Goal: Task Accomplishment & Management: Complete application form

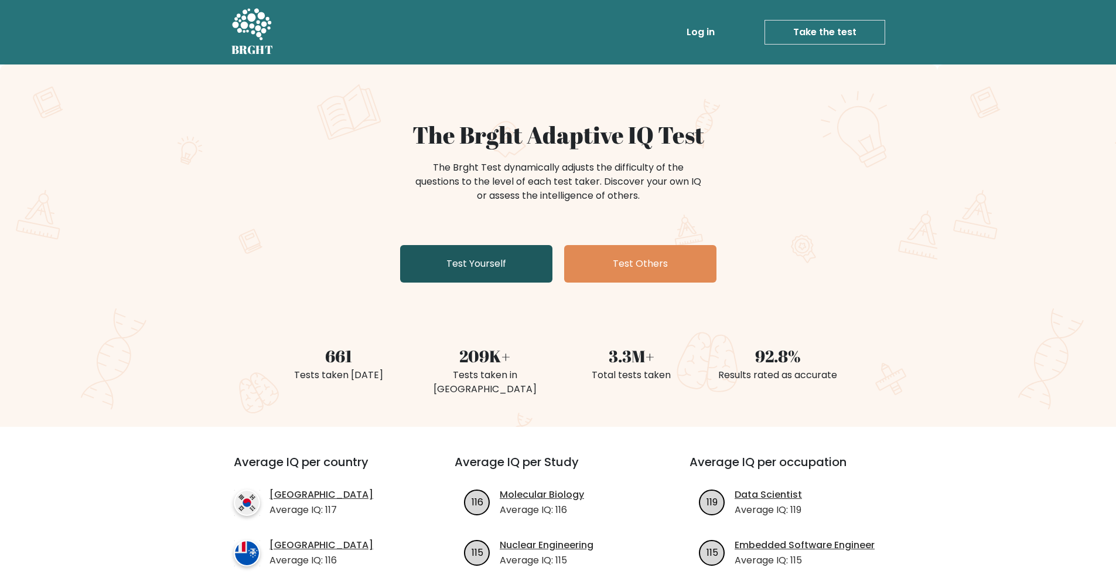
click at [503, 266] on link "Test Yourself" at bounding box center [476, 264] width 152 height 38
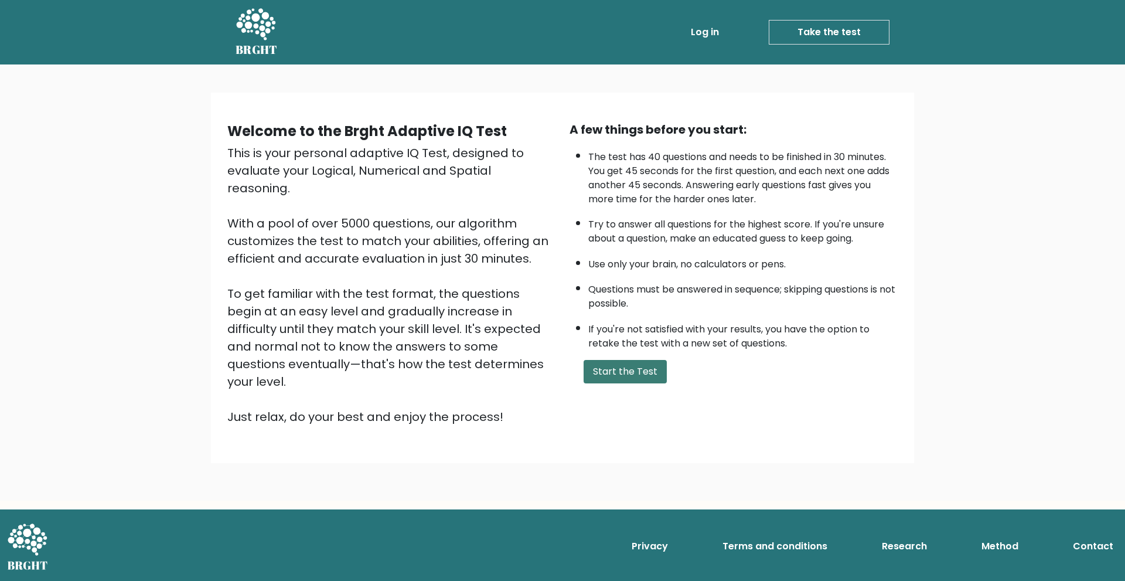
click at [612, 369] on button "Start the Test" at bounding box center [625, 371] width 83 height 23
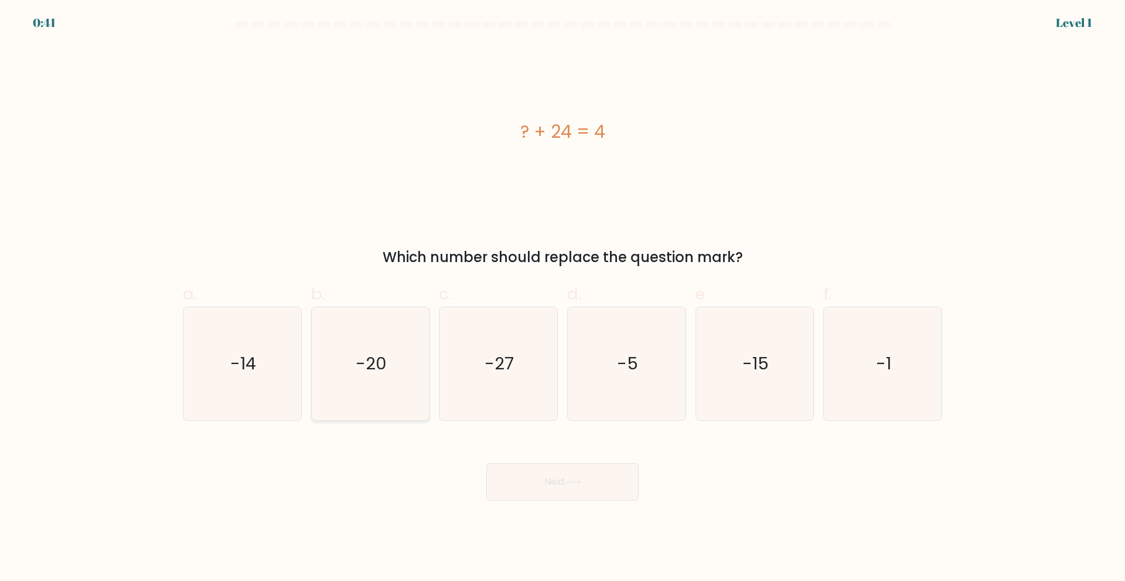
click at [389, 380] on icon "-20" at bounding box center [369, 363] width 113 height 113
click at [563, 298] on input "b. -20" at bounding box center [563, 295] width 1 height 8
radio input "true"
click at [558, 470] on button "Next" at bounding box center [562, 482] width 152 height 38
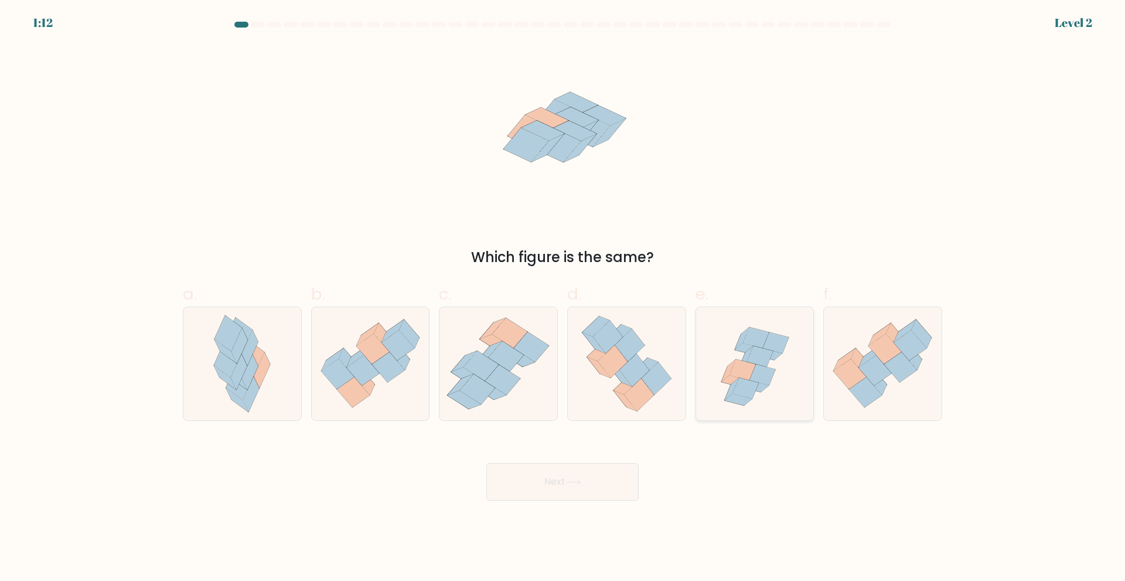
click at [750, 395] on icon at bounding box center [745, 388] width 26 height 21
click at [563, 298] on input "e." at bounding box center [563, 295] width 1 height 8
radio input "true"
click at [572, 472] on button "Next" at bounding box center [562, 482] width 152 height 38
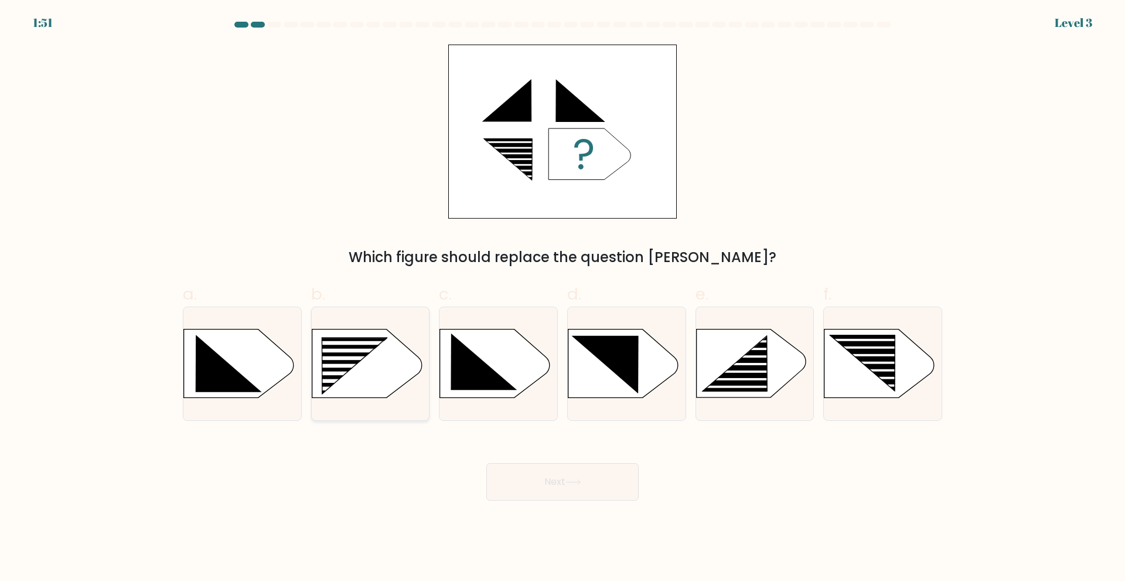
click at [359, 369] on rect at bounding box center [317, 337] width 306 height 233
click at [563, 298] on input "b." at bounding box center [563, 295] width 1 height 8
radio input "true"
drag, startPoint x: 558, startPoint y: 474, endPoint x: 563, endPoint y: 477, distance: 6.0
click at [558, 474] on button "Next" at bounding box center [562, 482] width 152 height 38
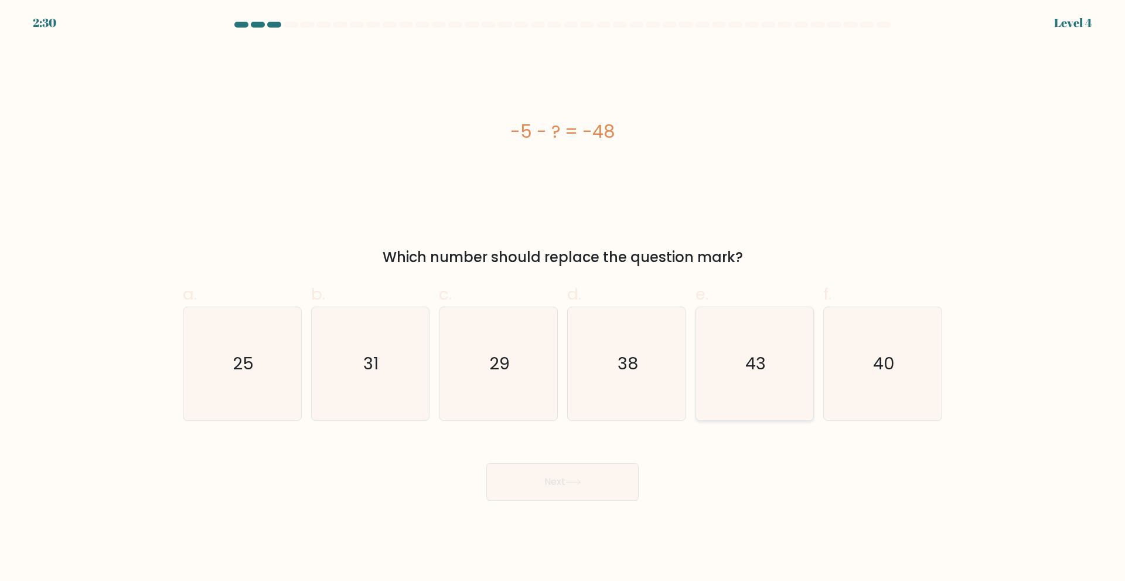
click at [758, 394] on icon "43" at bounding box center [754, 363] width 113 height 113
click at [563, 298] on input "e. 43" at bounding box center [563, 295] width 1 height 8
radio input "true"
click at [559, 481] on button "Next" at bounding box center [562, 482] width 152 height 38
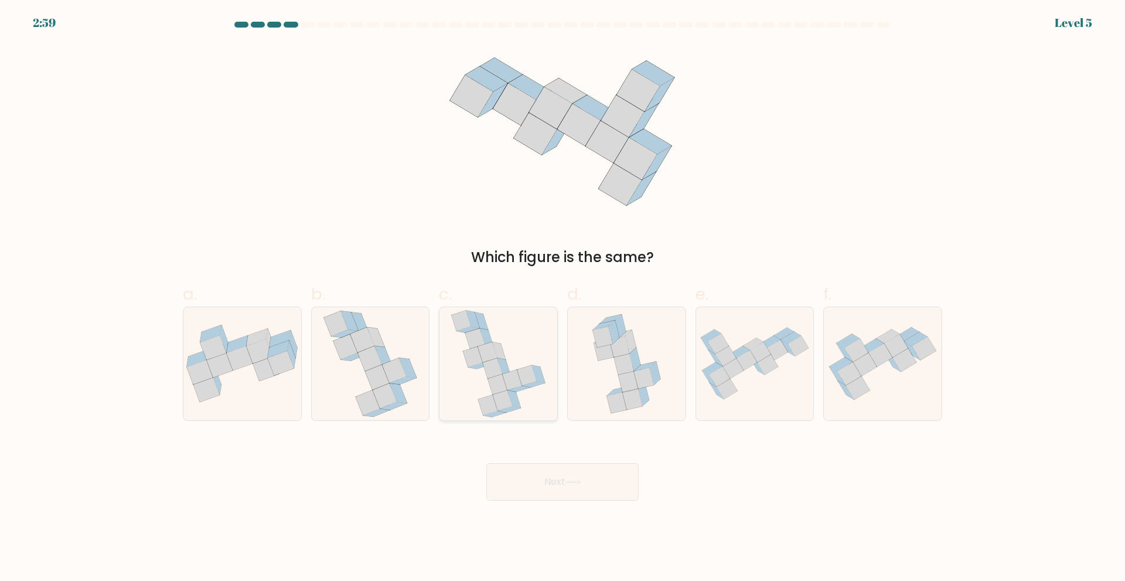
click at [516, 392] on icon at bounding box center [499, 363] width 96 height 113
click at [563, 298] on input "c." at bounding box center [563, 295] width 1 height 8
radio input "true"
click at [544, 490] on button "Next" at bounding box center [562, 482] width 152 height 38
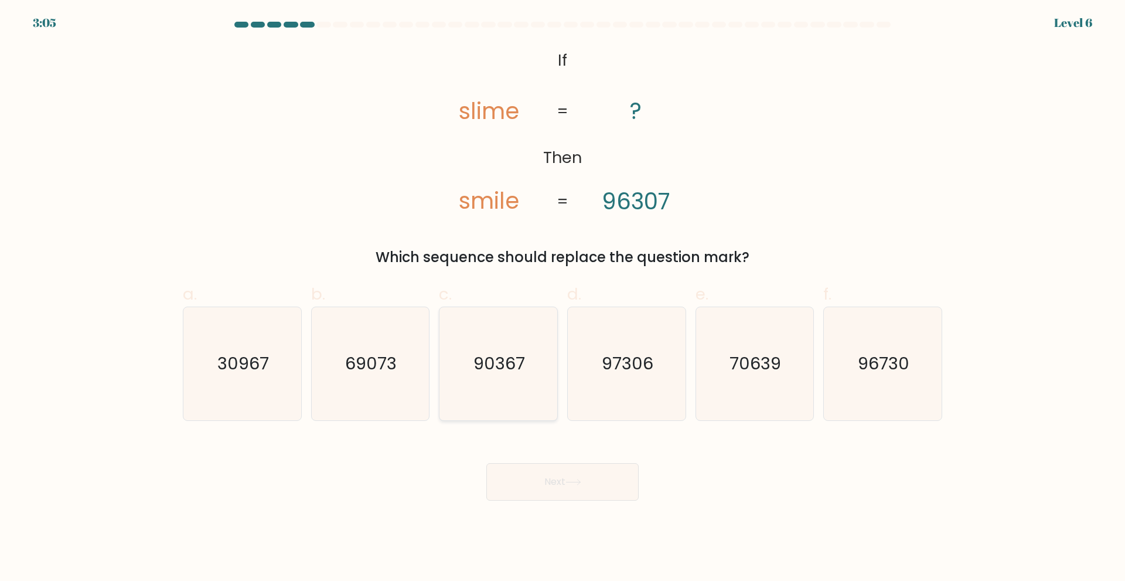
click at [521, 343] on icon "90367" at bounding box center [498, 363] width 113 height 113
click at [563, 298] on input "c. 90367" at bounding box center [563, 295] width 1 height 8
radio input "true"
click at [584, 485] on button "Next" at bounding box center [562, 482] width 152 height 38
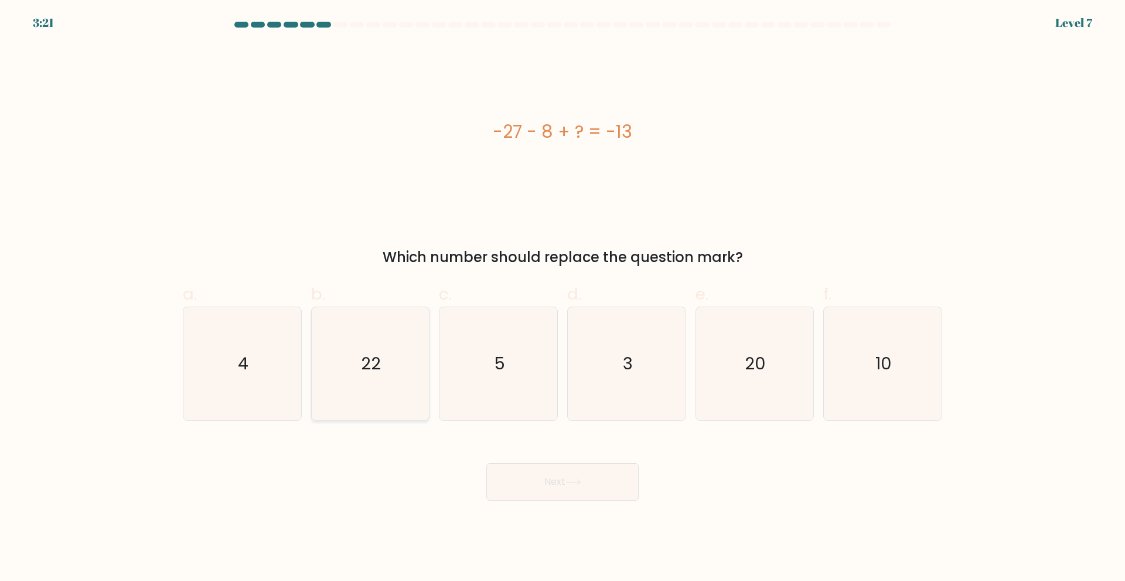
click at [377, 363] on text "22" at bounding box center [372, 363] width 20 height 23
click at [563, 298] on input "b. 22" at bounding box center [563, 295] width 1 height 8
radio input "true"
click at [548, 479] on button "Next" at bounding box center [562, 482] width 152 height 38
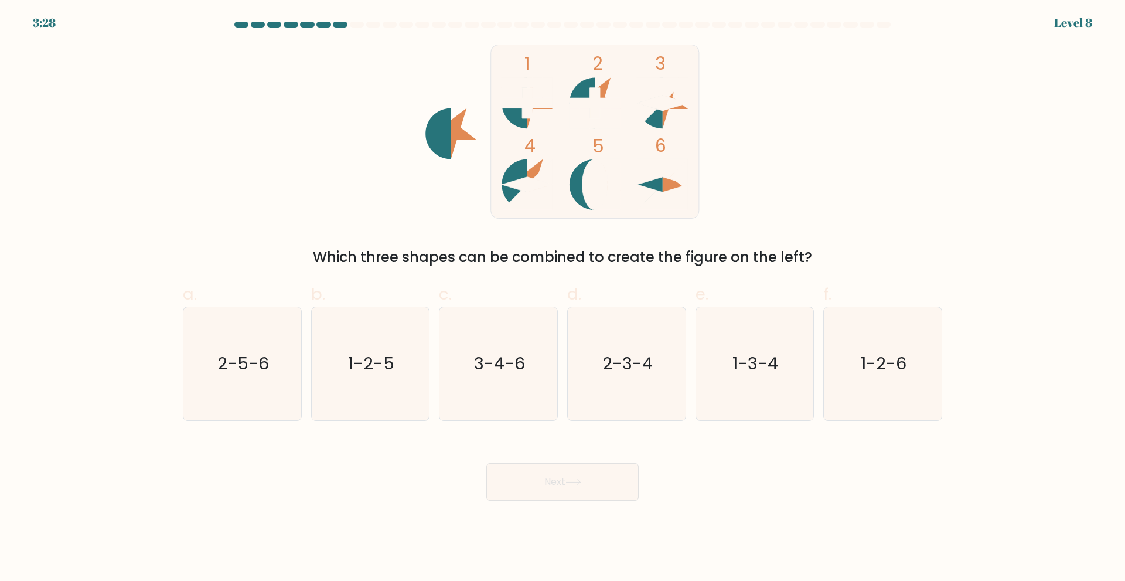
click at [594, 157] on tspan "5" at bounding box center [598, 146] width 12 height 25
click at [489, 359] on text "3-4-6" at bounding box center [499, 363] width 51 height 23
click at [563, 298] on input "c. 3-4-6" at bounding box center [563, 295] width 1 height 8
radio input "true"
click at [572, 485] on button "Next" at bounding box center [562, 482] width 152 height 38
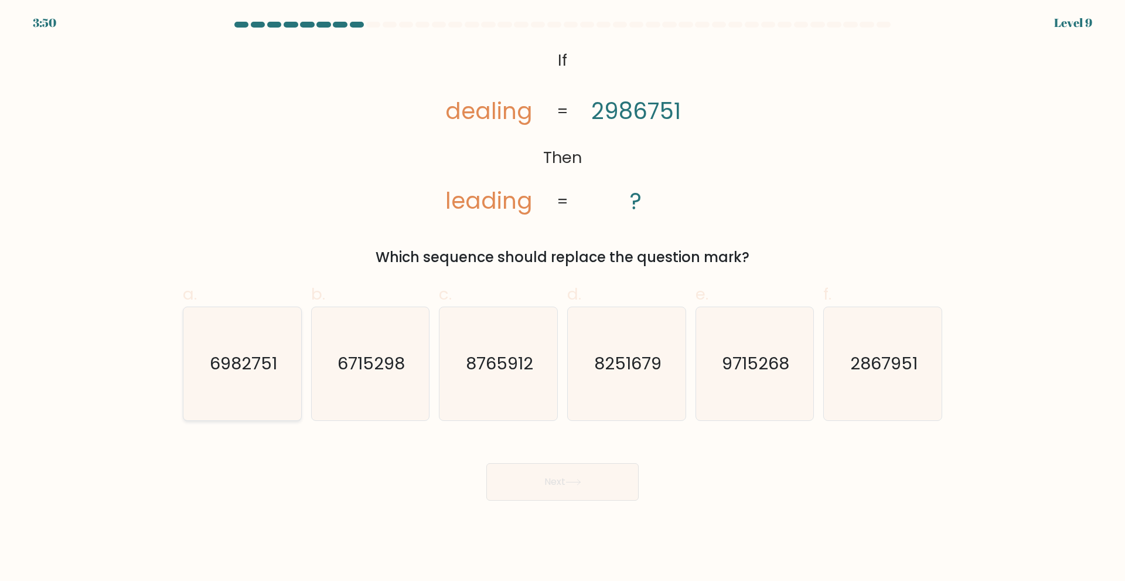
click at [226, 395] on icon "6982751" at bounding box center [242, 363] width 113 height 113
click at [563, 298] on input "a. 6982751" at bounding box center [563, 295] width 1 height 8
radio input "true"
click at [566, 479] on button "Next" at bounding box center [562, 482] width 152 height 38
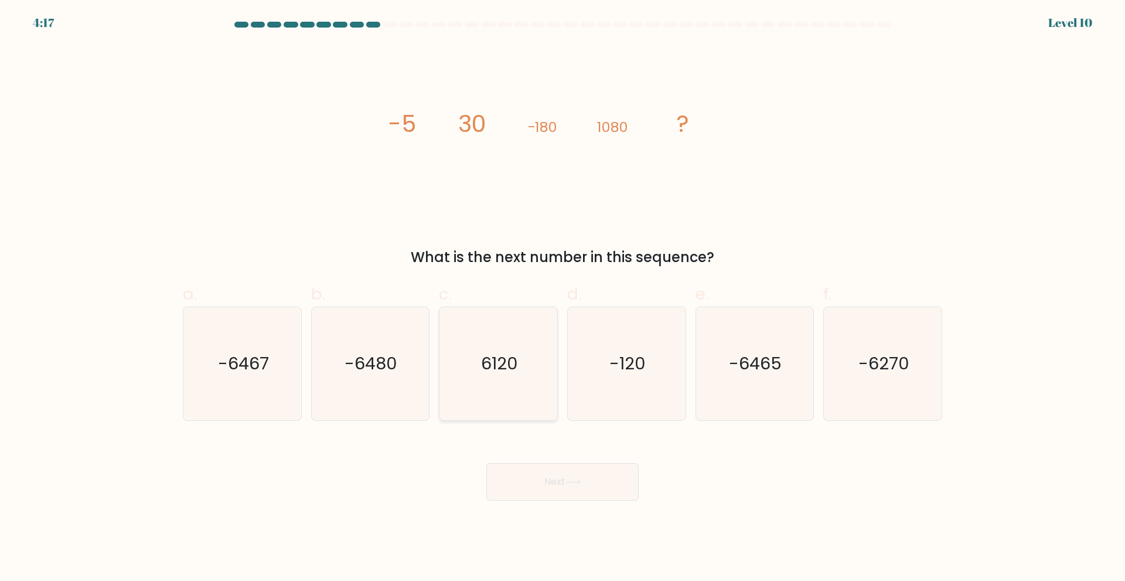
click at [506, 346] on icon "6120" at bounding box center [498, 363] width 113 height 113
click at [563, 298] on input "c. 6120" at bounding box center [563, 295] width 1 height 8
radio input "true"
click at [389, 398] on icon "-6480" at bounding box center [369, 363] width 113 height 113
click at [563, 298] on input "b. -6480" at bounding box center [563, 295] width 1 height 8
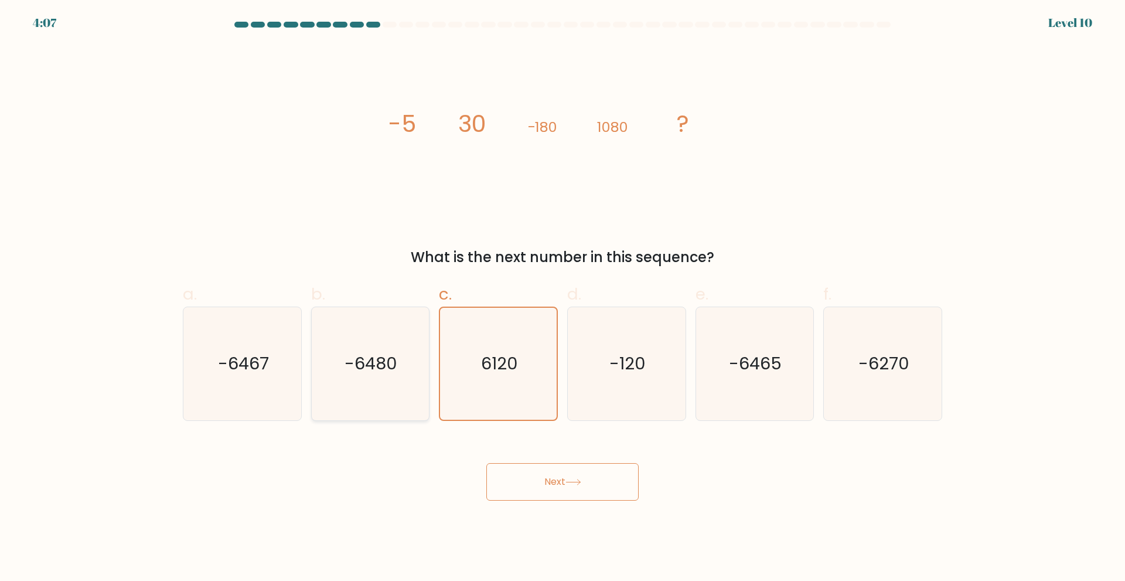
radio input "true"
click at [575, 482] on icon at bounding box center [573, 482] width 16 height 6
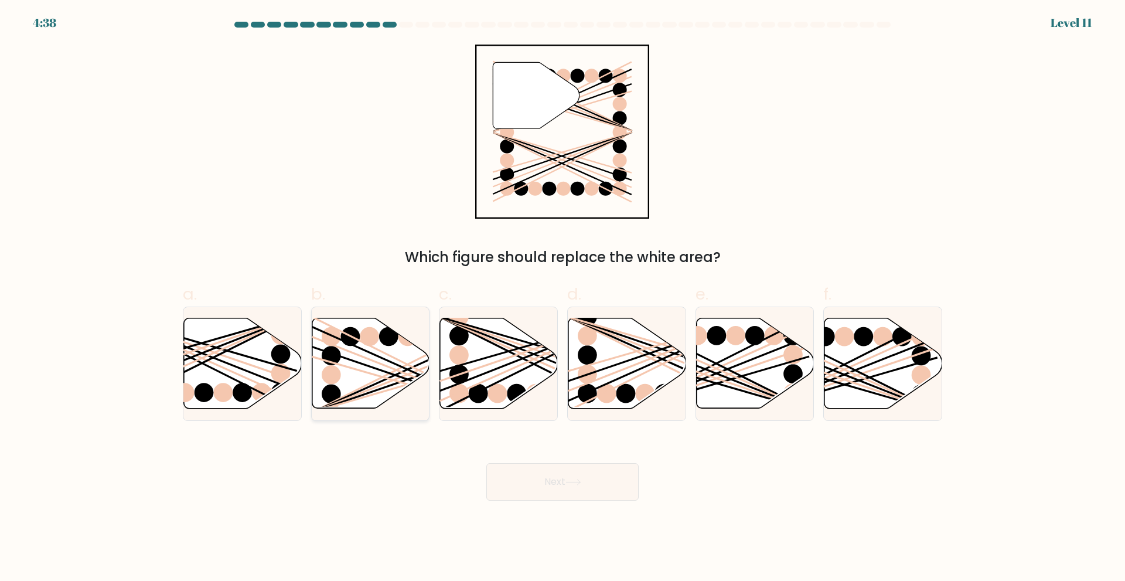
click at [394, 370] on line at bounding box center [407, 364] width 188 height 94
click at [563, 298] on input "b." at bounding box center [563, 295] width 1 height 8
radio input "true"
click at [554, 496] on button "Next" at bounding box center [562, 482] width 152 height 38
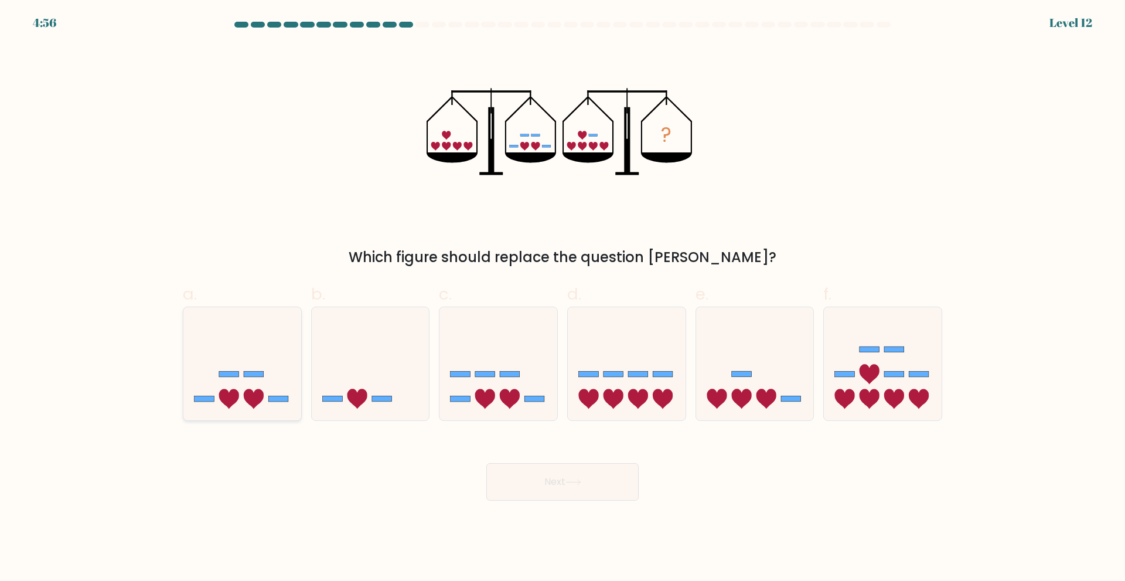
click at [259, 383] on icon at bounding box center [242, 363] width 118 height 97
click at [563, 298] on input "a." at bounding box center [563, 295] width 1 height 8
radio input "true"
click at [563, 478] on button "Next" at bounding box center [562, 482] width 152 height 38
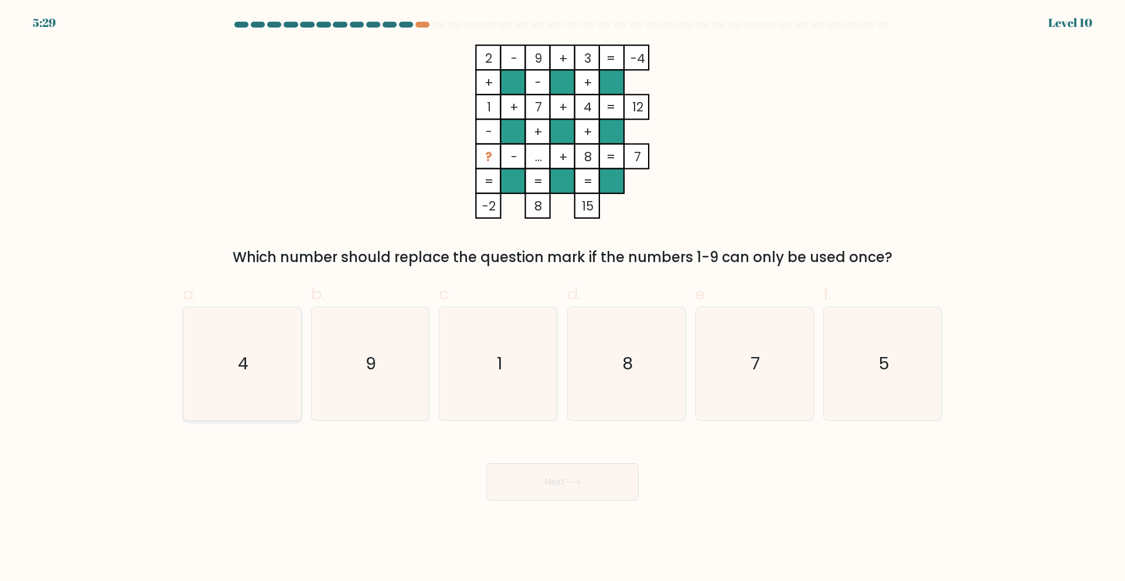
click at [242, 372] on text "4" at bounding box center [243, 363] width 11 height 23
click at [563, 298] on input "a. 4" at bounding box center [563, 295] width 1 height 8
radio input "true"
click at [896, 377] on icon "5" at bounding box center [882, 363] width 113 height 113
click at [563, 298] on input "f. 5" at bounding box center [563, 295] width 1 height 8
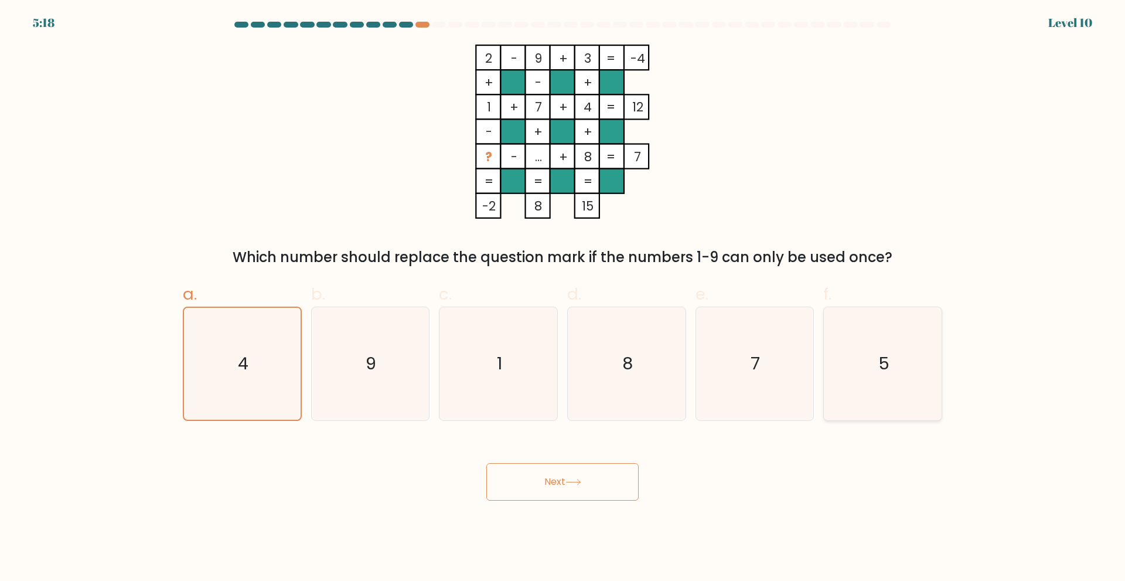
radio input "true"
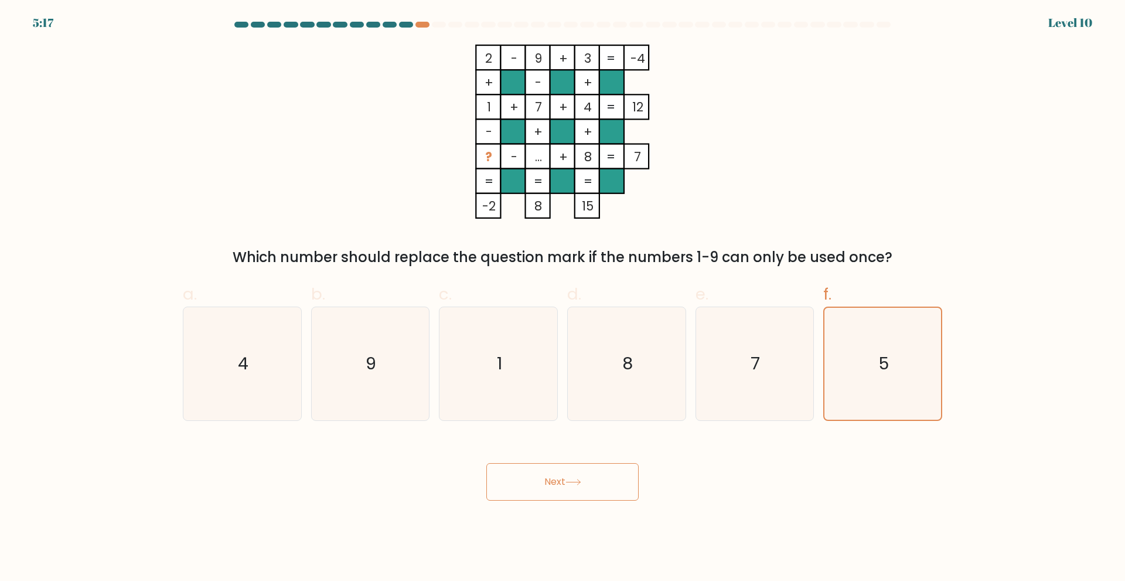
click at [559, 486] on button "Next" at bounding box center [562, 482] width 152 height 38
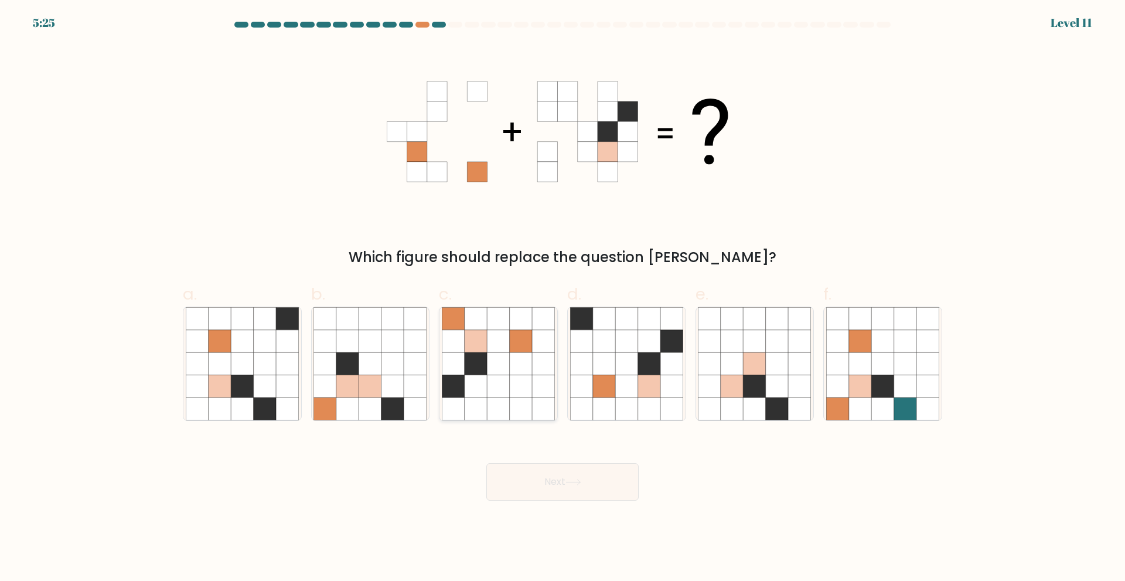
click at [512, 372] on icon at bounding box center [521, 363] width 22 height 22
click at [563, 298] on input "c." at bounding box center [563, 295] width 1 height 8
radio input "true"
click at [553, 482] on button "Next" at bounding box center [562, 482] width 152 height 38
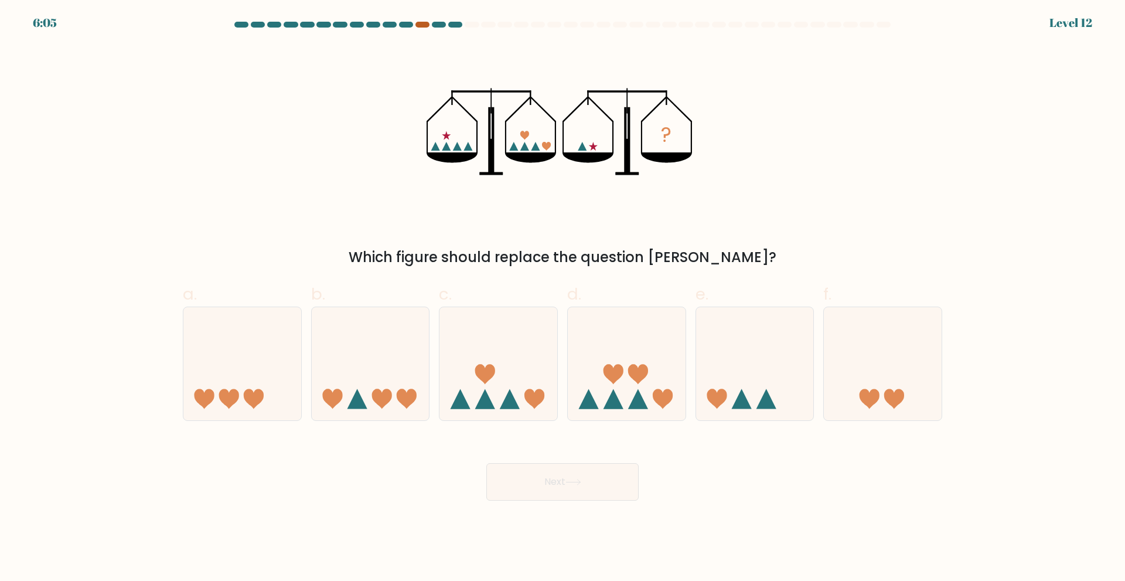
click at [419, 24] on div at bounding box center [422, 25] width 14 height 6
click at [758, 374] on icon at bounding box center [755, 363] width 118 height 97
click at [563, 298] on input "e." at bounding box center [563, 295] width 1 height 8
radio input "true"
click at [586, 479] on button "Next" at bounding box center [562, 482] width 152 height 38
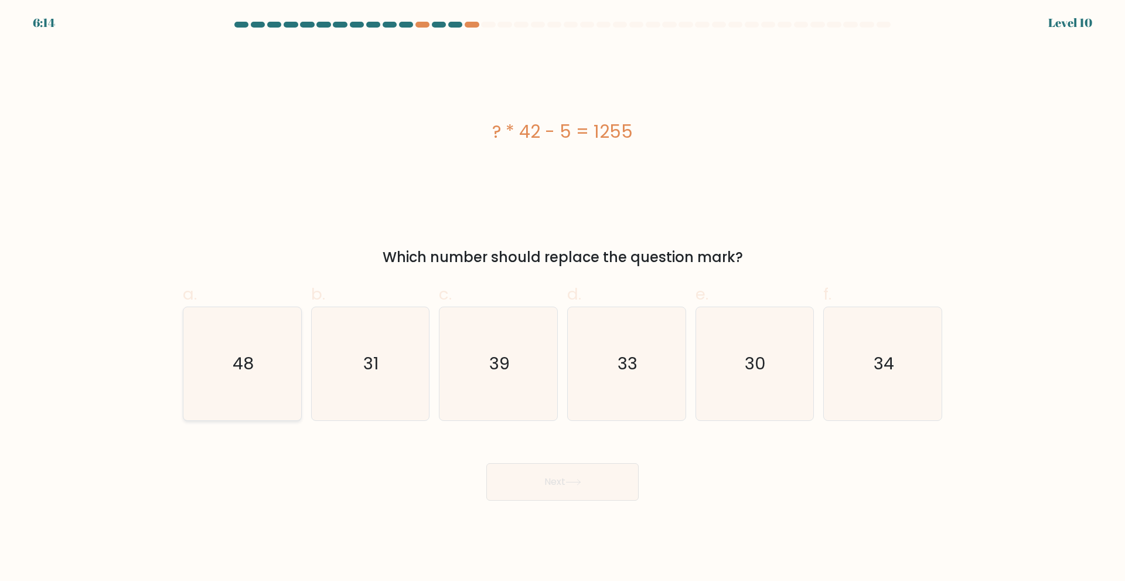
click at [280, 357] on icon "48" at bounding box center [242, 363] width 113 height 113
click at [563, 298] on input "a. 48" at bounding box center [563, 295] width 1 height 8
radio input "true"
click at [746, 346] on icon "30" at bounding box center [754, 363] width 113 height 113
click at [563, 298] on input "e. 30" at bounding box center [563, 295] width 1 height 8
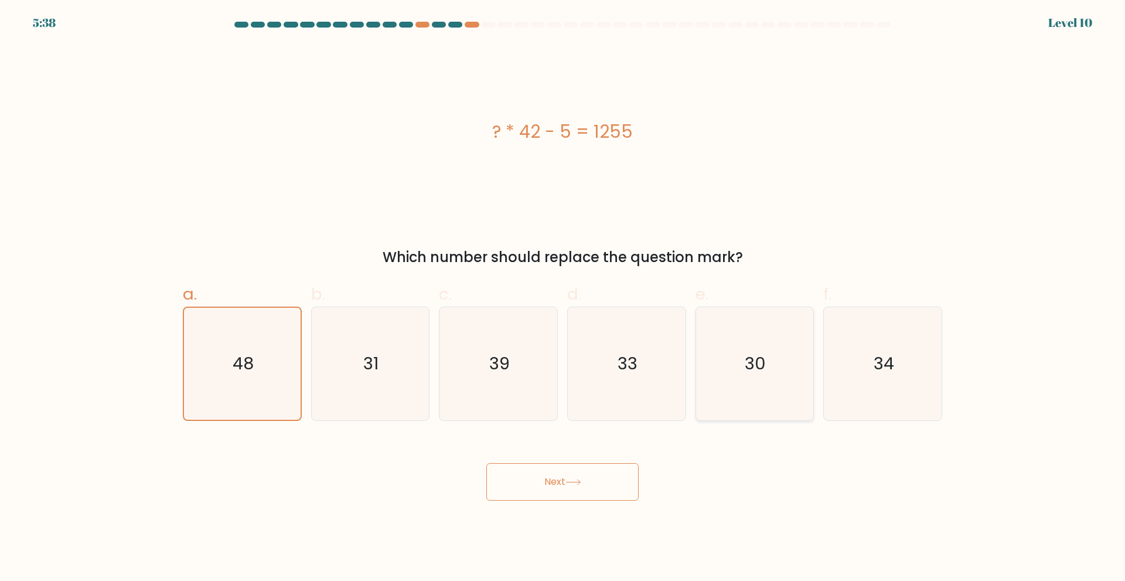
radio input "true"
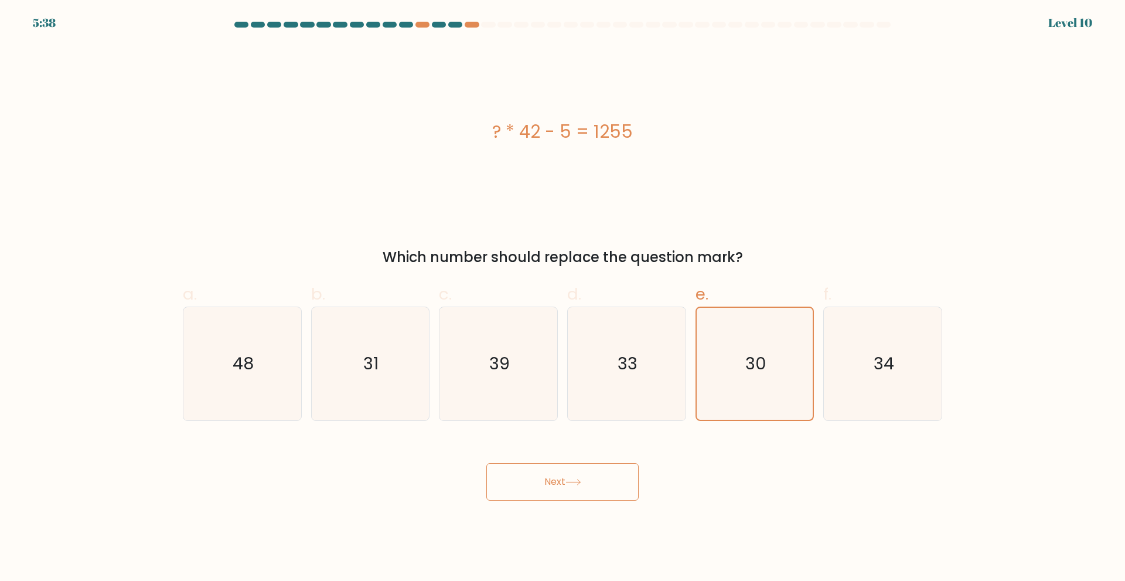
click at [589, 500] on button "Next" at bounding box center [562, 482] width 152 height 38
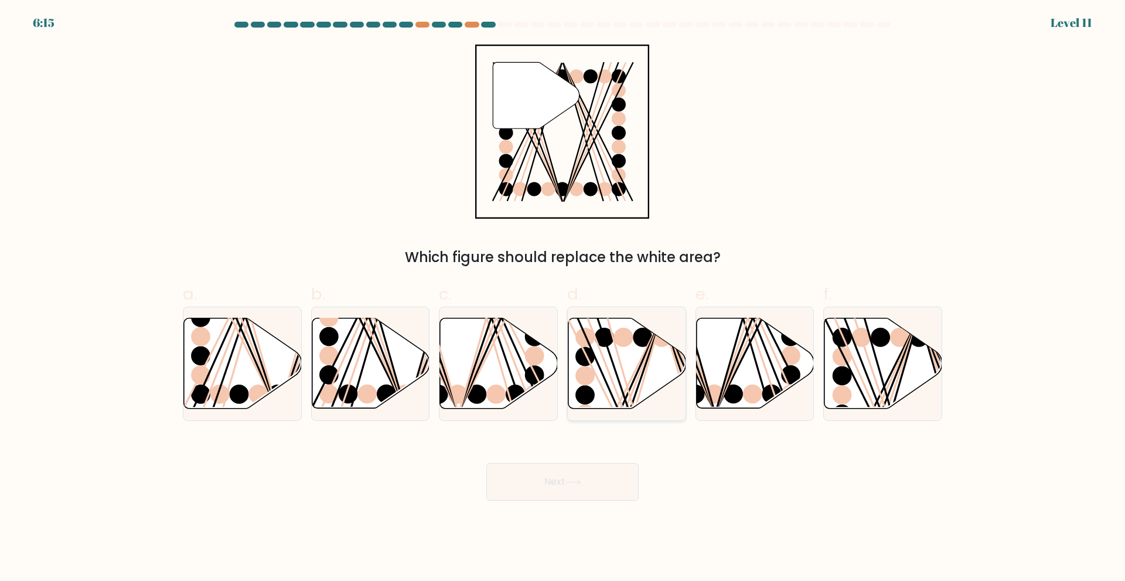
click at [617, 340] on ellipse at bounding box center [623, 337] width 19 height 19
click at [563, 298] on input "d." at bounding box center [563, 295] width 1 height 8
radio input "true"
click at [582, 491] on button "Next" at bounding box center [562, 482] width 152 height 38
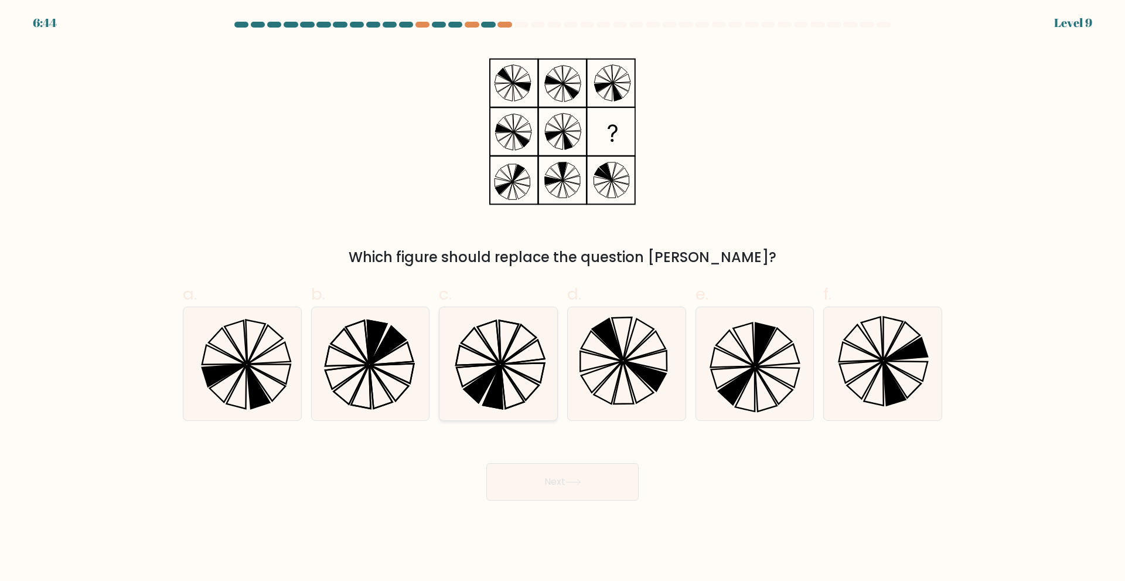
click at [474, 380] on icon at bounding box center [498, 363] width 113 height 113
click at [563, 298] on input "c." at bounding box center [563, 295] width 1 height 8
radio input "true"
click at [561, 496] on button "Next" at bounding box center [562, 482] width 152 height 38
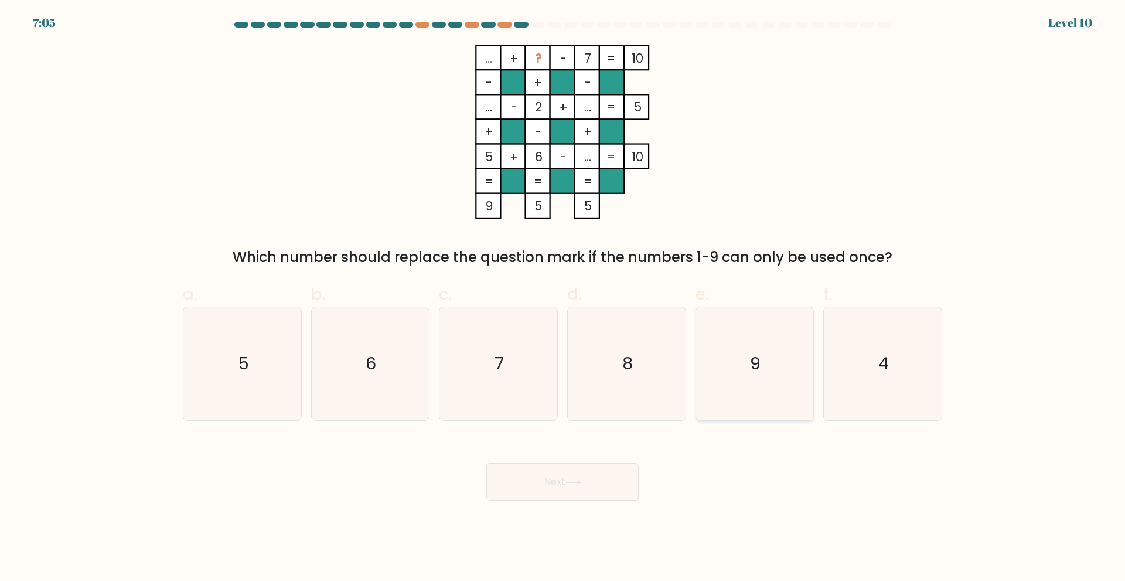
click at [745, 347] on icon "9" at bounding box center [754, 363] width 113 height 113
click at [563, 298] on input "e. 9" at bounding box center [563, 295] width 1 height 8
radio input "true"
click at [609, 472] on button "Next" at bounding box center [562, 482] width 152 height 38
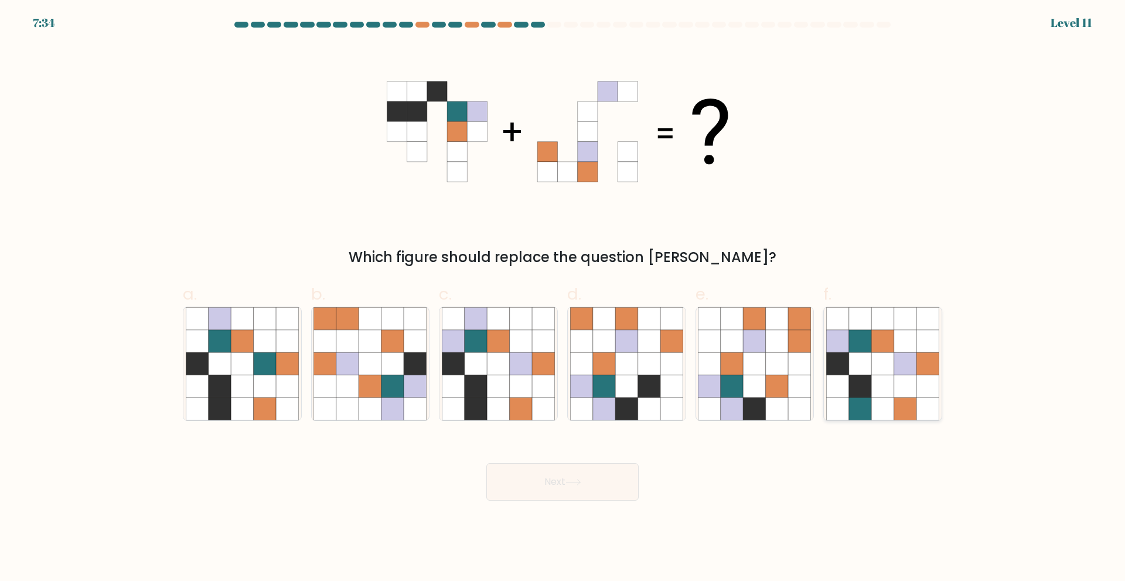
click at [935, 376] on icon at bounding box center [927, 385] width 22 height 22
click at [563, 298] on input "f." at bounding box center [563, 295] width 1 height 8
radio input "true"
click at [590, 482] on button "Next" at bounding box center [562, 482] width 152 height 38
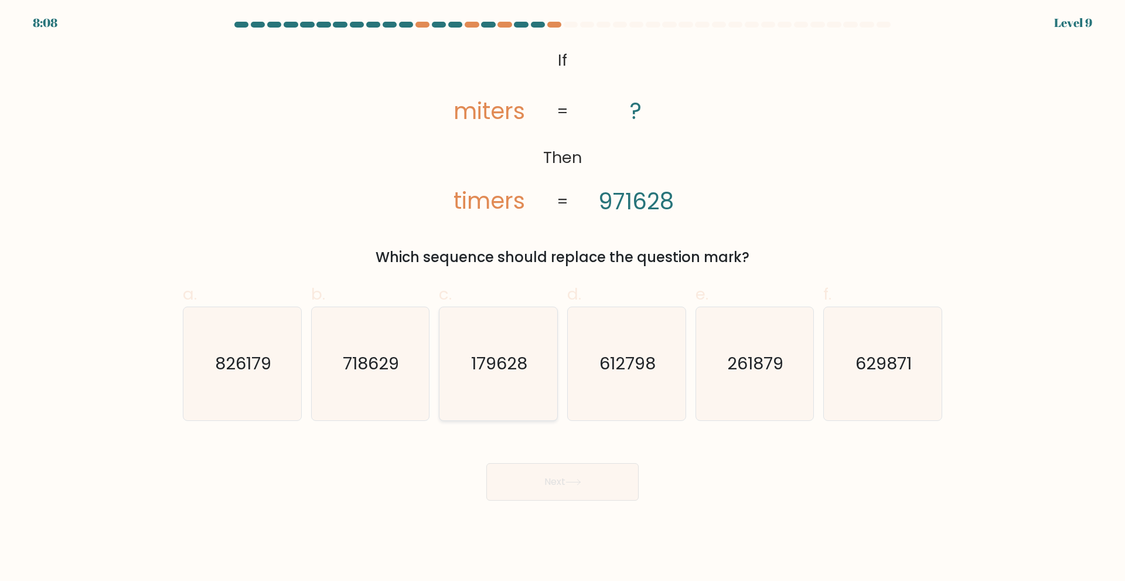
click at [497, 364] on text "179628" at bounding box center [500, 363] width 56 height 23
click at [563, 298] on input "c. 179628" at bounding box center [563, 295] width 1 height 8
radio input "true"
click at [536, 486] on button "Next" at bounding box center [562, 482] width 152 height 38
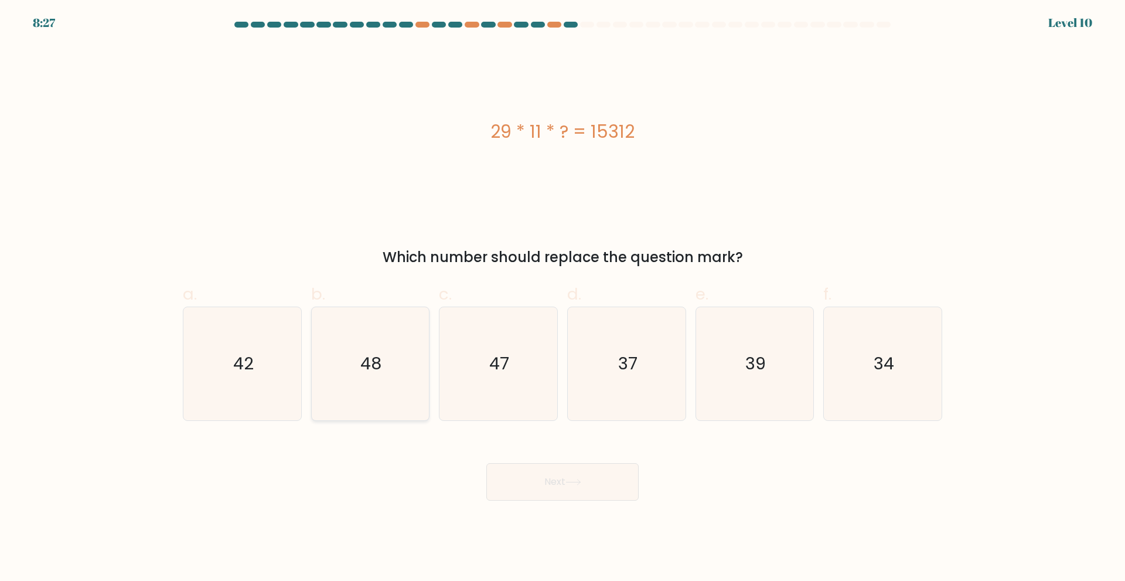
click at [376, 372] on text "48" at bounding box center [371, 363] width 21 height 23
click at [563, 298] on input "b. 48" at bounding box center [563, 295] width 1 height 8
radio input "true"
click at [542, 475] on button "Next" at bounding box center [562, 482] width 152 height 38
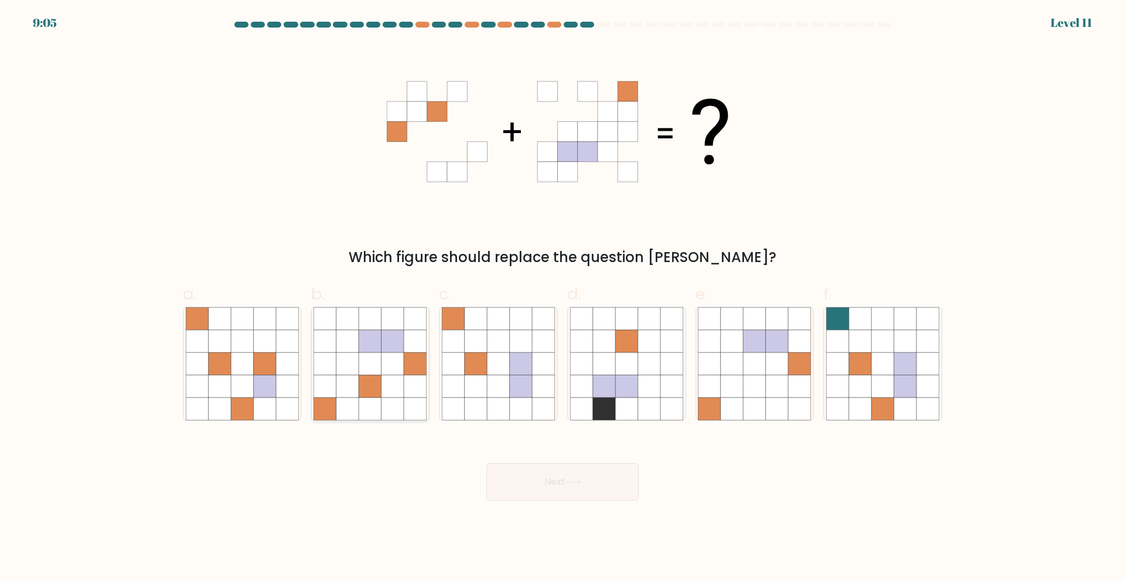
click at [367, 381] on icon at bounding box center [370, 385] width 22 height 22
click at [563, 298] on input "b." at bounding box center [563, 295] width 1 height 8
radio input "true"
click at [545, 504] on body "9:04 Level 11" at bounding box center [562, 290] width 1125 height 581
click at [543, 484] on button "Next" at bounding box center [562, 482] width 152 height 38
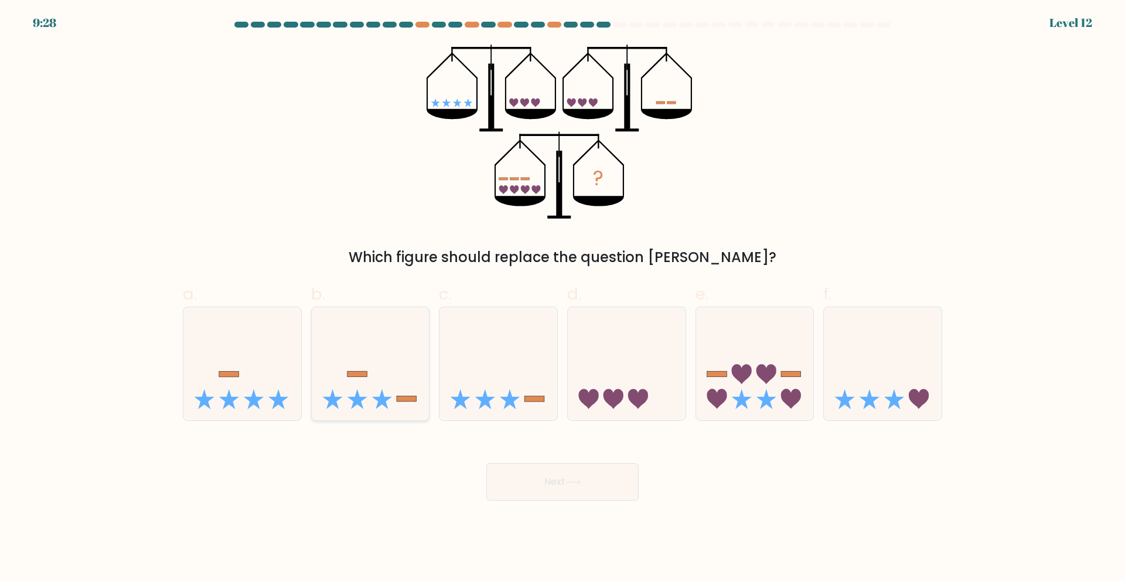
click at [359, 401] on icon at bounding box center [357, 399] width 20 height 20
click at [563, 298] on input "b." at bounding box center [563, 295] width 1 height 8
radio input "true"
click at [563, 476] on button "Next" at bounding box center [562, 482] width 152 height 38
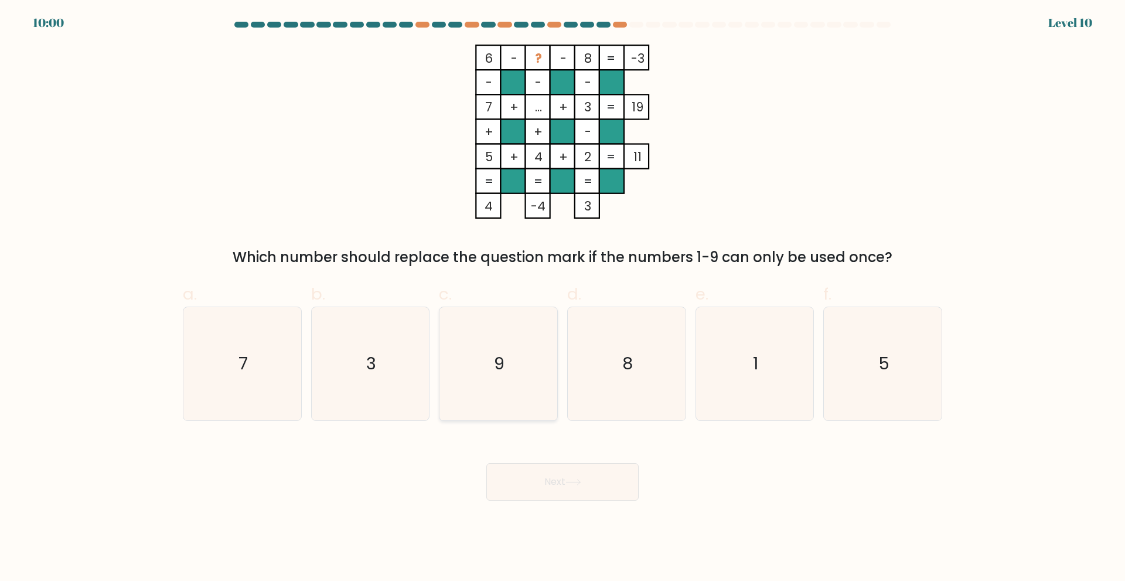
click at [490, 393] on icon "9" at bounding box center [498, 363] width 113 height 113
click at [563, 298] on input "c. 9" at bounding box center [563, 295] width 1 height 8
radio input "true"
click at [600, 355] on icon "8" at bounding box center [626, 363] width 113 height 113
click at [563, 298] on input "d. 8" at bounding box center [563, 295] width 1 height 8
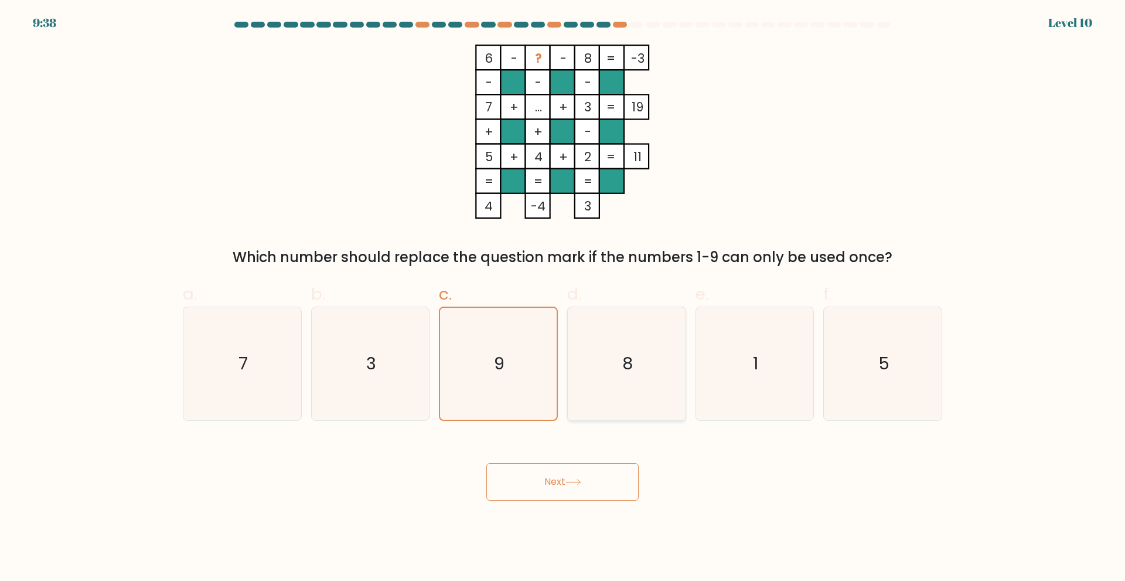
radio input "true"
click at [744, 316] on icon "1" at bounding box center [754, 363] width 113 height 113
click at [563, 298] on input "e. 1" at bounding box center [563, 295] width 1 height 8
radio input "true"
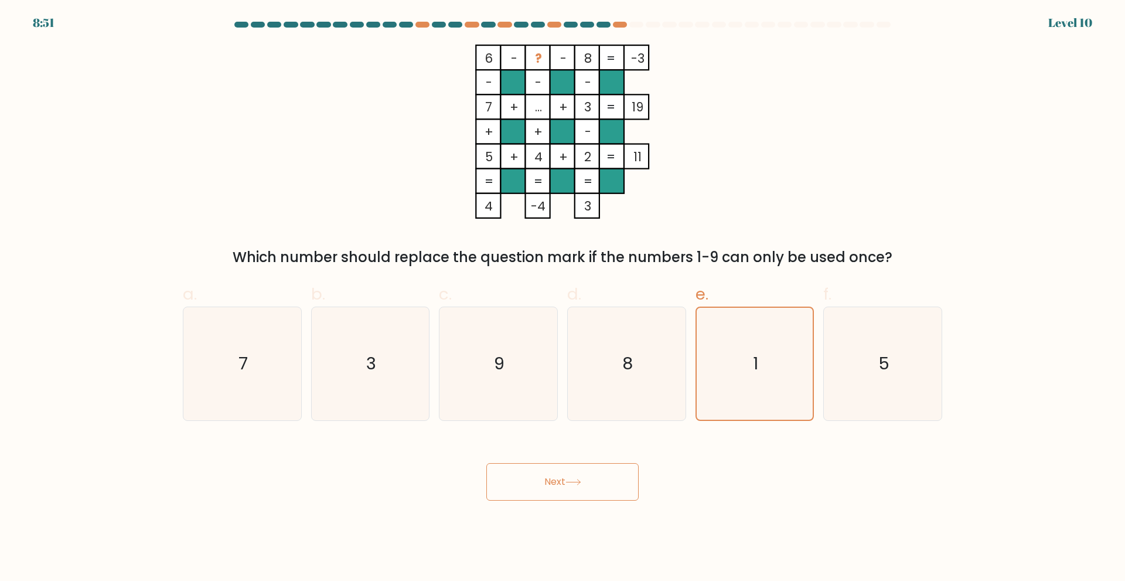
click at [556, 486] on button "Next" at bounding box center [562, 482] width 152 height 38
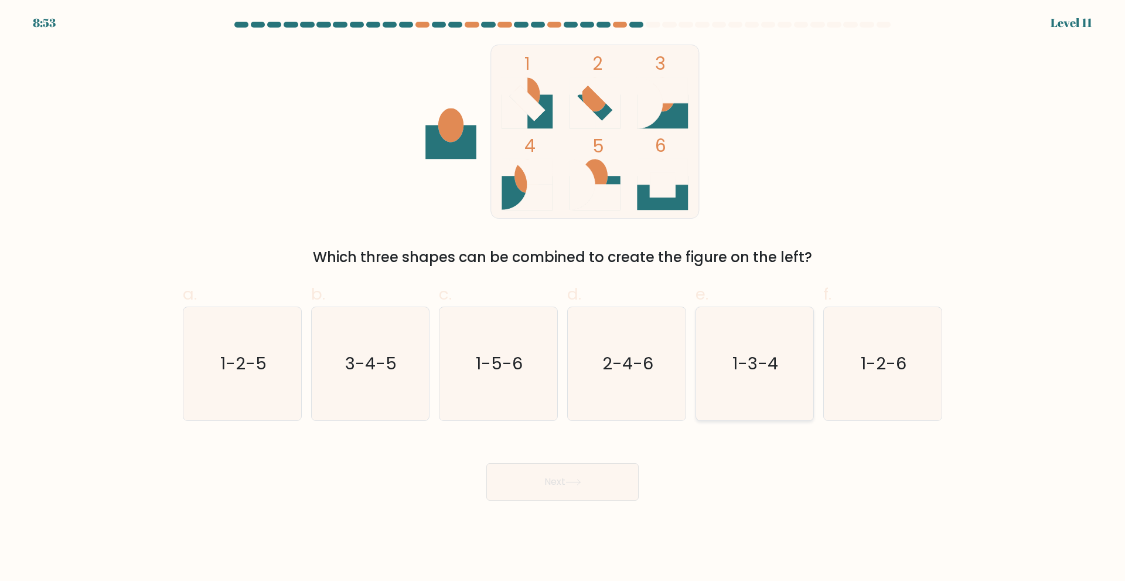
click at [744, 389] on icon "1-3-4" at bounding box center [754, 363] width 113 height 113
click at [563, 298] on input "e. 1-3-4" at bounding box center [563, 295] width 1 height 8
radio input "true"
click at [580, 483] on icon at bounding box center [573, 481] width 14 height 5
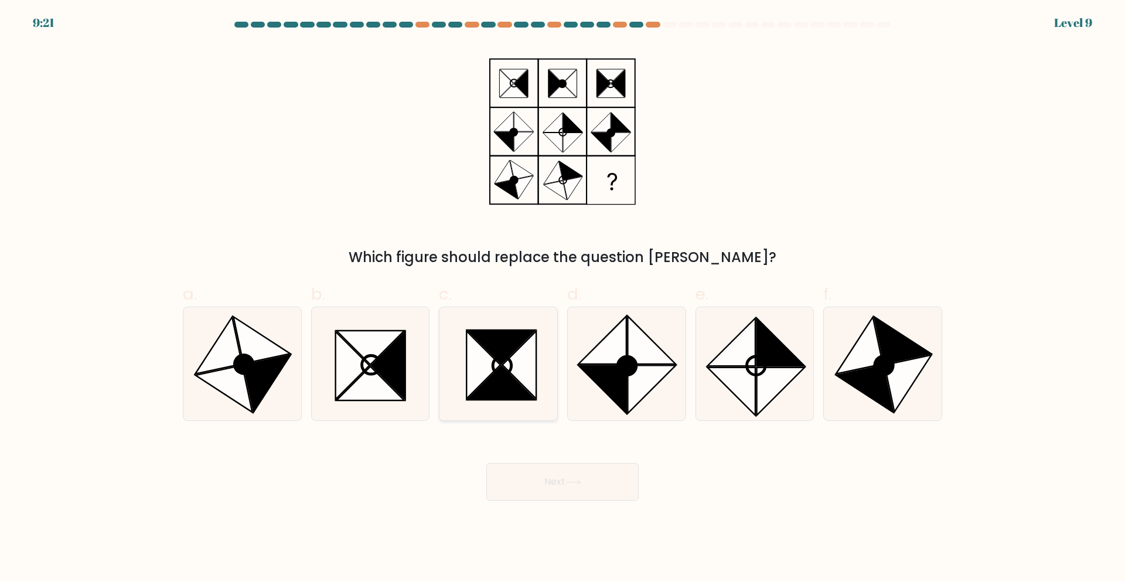
click at [517, 389] on icon at bounding box center [501, 383] width 67 height 34
click at [563, 298] on input "c." at bounding box center [563, 295] width 1 height 8
radio input "true"
click at [544, 474] on button "Next" at bounding box center [562, 482] width 152 height 38
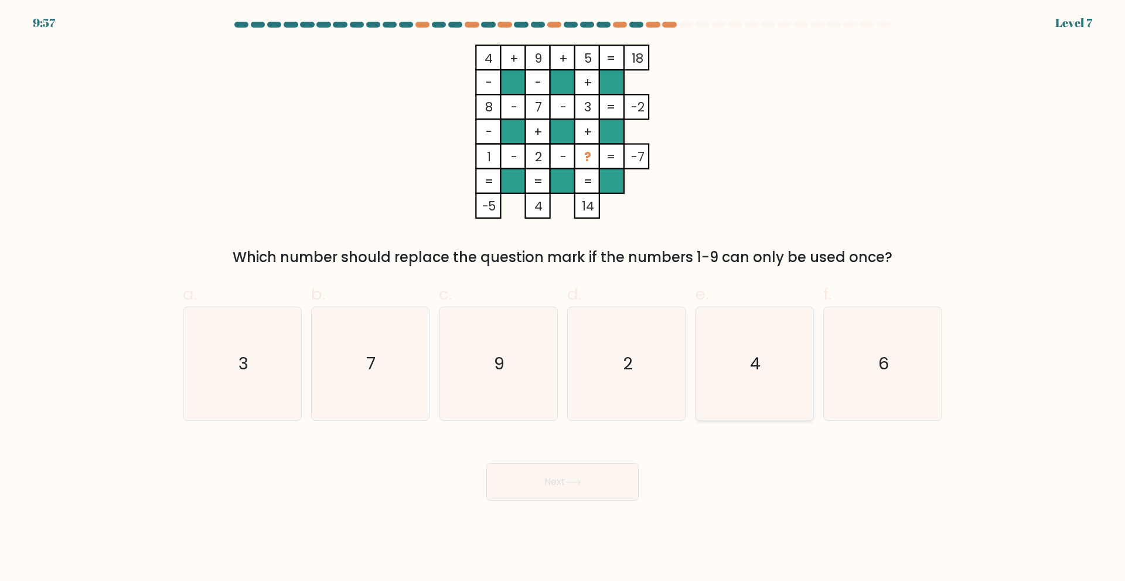
click at [747, 392] on icon "4" at bounding box center [754, 363] width 113 height 113
click at [563, 298] on input "e. 4" at bounding box center [563, 295] width 1 height 8
radio input "true"
click at [539, 488] on button "Next" at bounding box center [562, 482] width 152 height 38
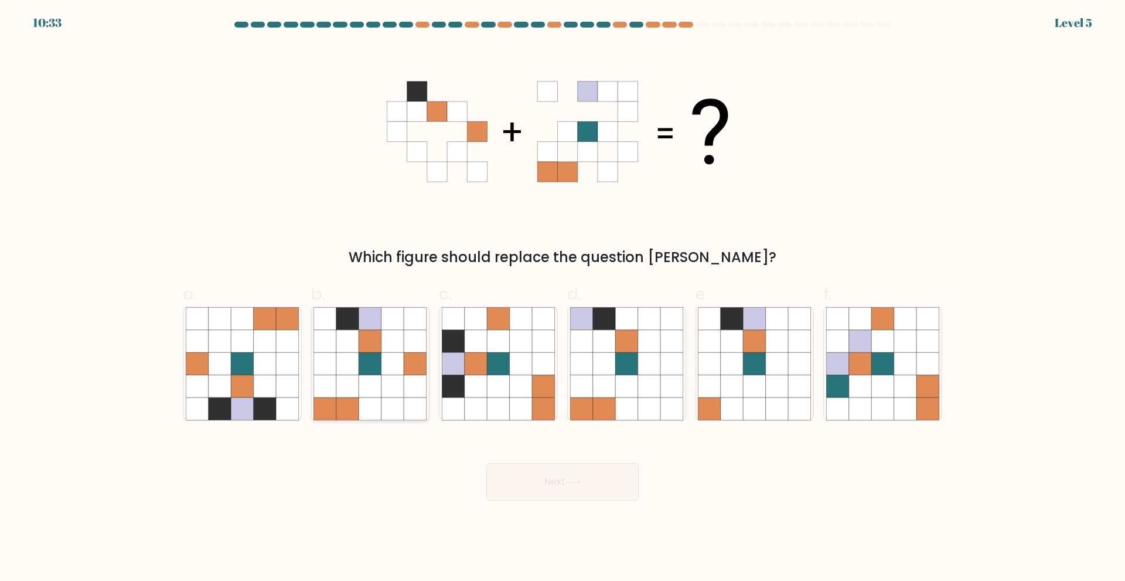
click at [364, 368] on icon at bounding box center [370, 363] width 22 height 22
click at [563, 298] on input "b." at bounding box center [563, 295] width 1 height 8
radio input "true"
click at [558, 478] on button "Next" at bounding box center [562, 482] width 152 height 38
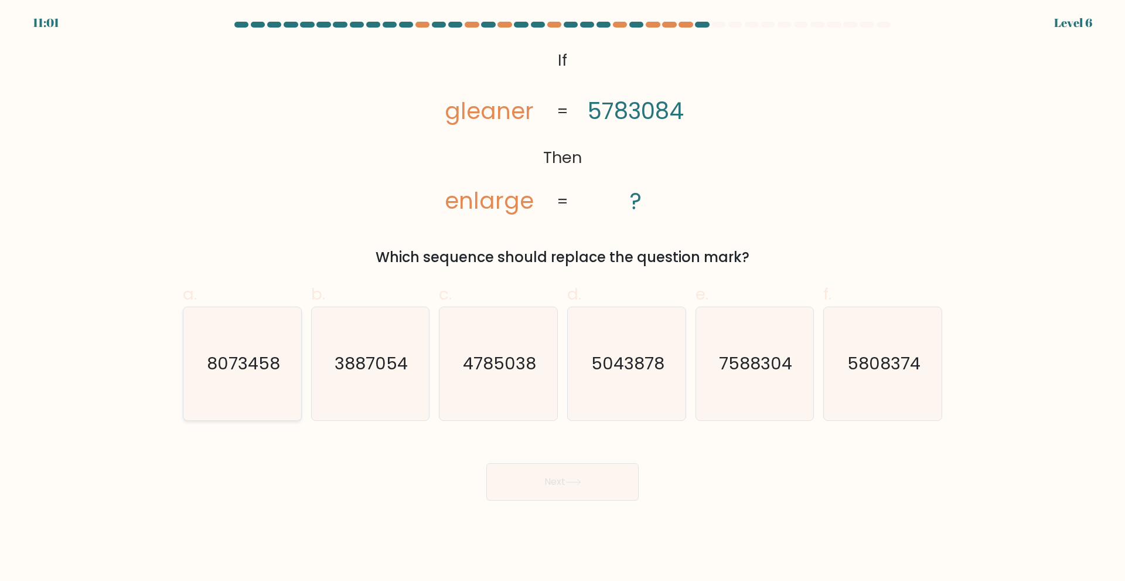
click at [278, 384] on icon "8073458" at bounding box center [242, 363] width 113 height 113
click at [563, 298] on input "a. 8073458" at bounding box center [563, 295] width 1 height 8
radio input "true"
click at [575, 495] on button "Next" at bounding box center [562, 482] width 152 height 38
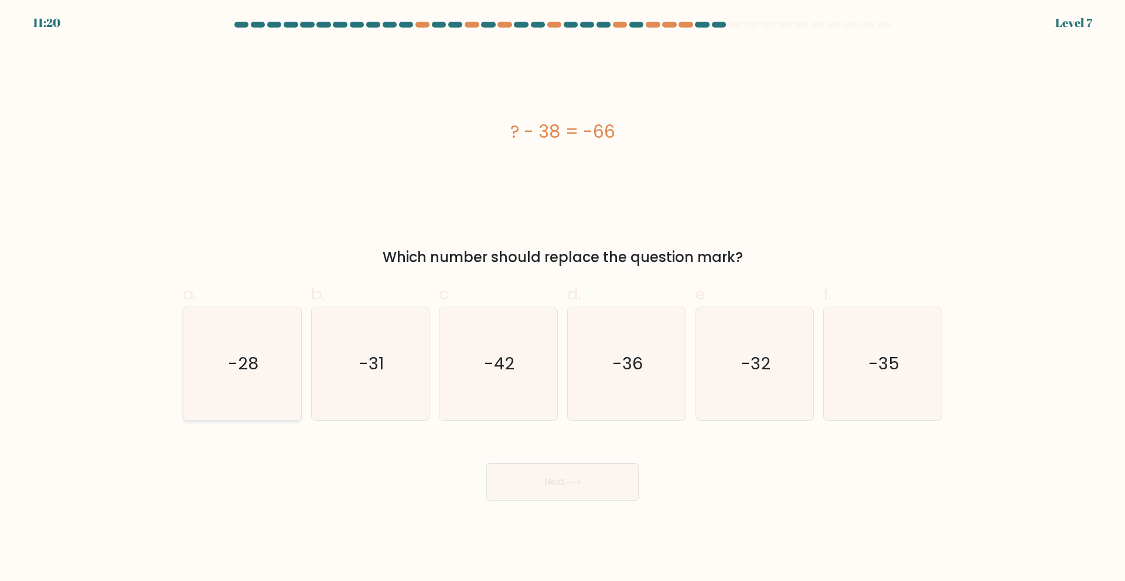
click at [234, 359] on text "-28" at bounding box center [243, 363] width 30 height 23
click at [563, 298] on input "a. -28" at bounding box center [563, 295] width 1 height 8
radio input "true"
click at [564, 477] on button "Next" at bounding box center [562, 482] width 152 height 38
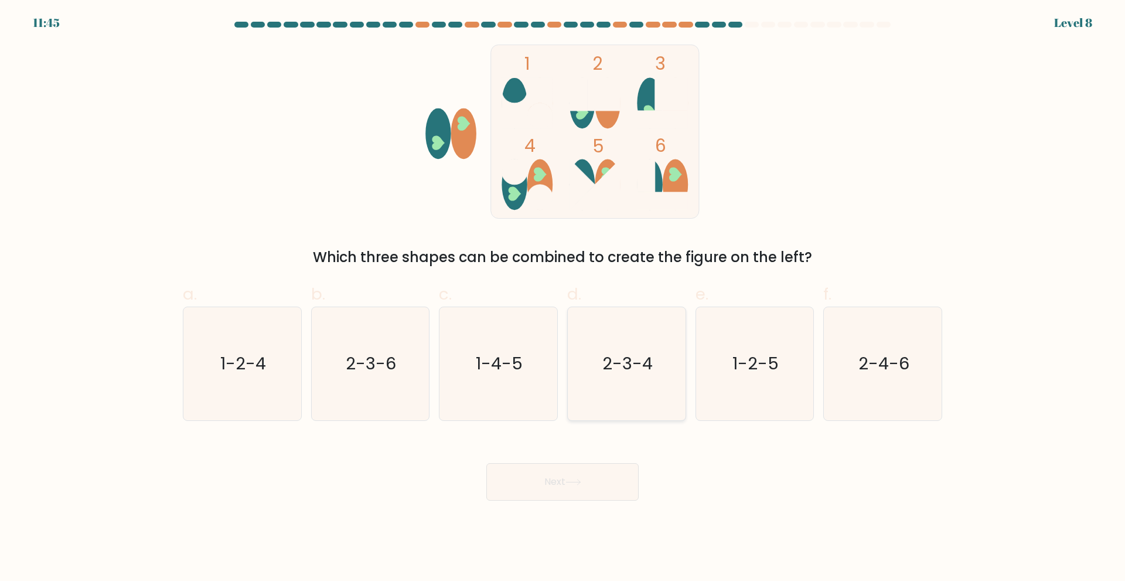
click at [648, 410] on icon "2-3-4" at bounding box center [626, 363] width 113 height 113
click at [563, 298] on input "d. 2-3-4" at bounding box center [563, 295] width 1 height 8
radio input "true"
click at [564, 480] on button "Next" at bounding box center [562, 482] width 152 height 38
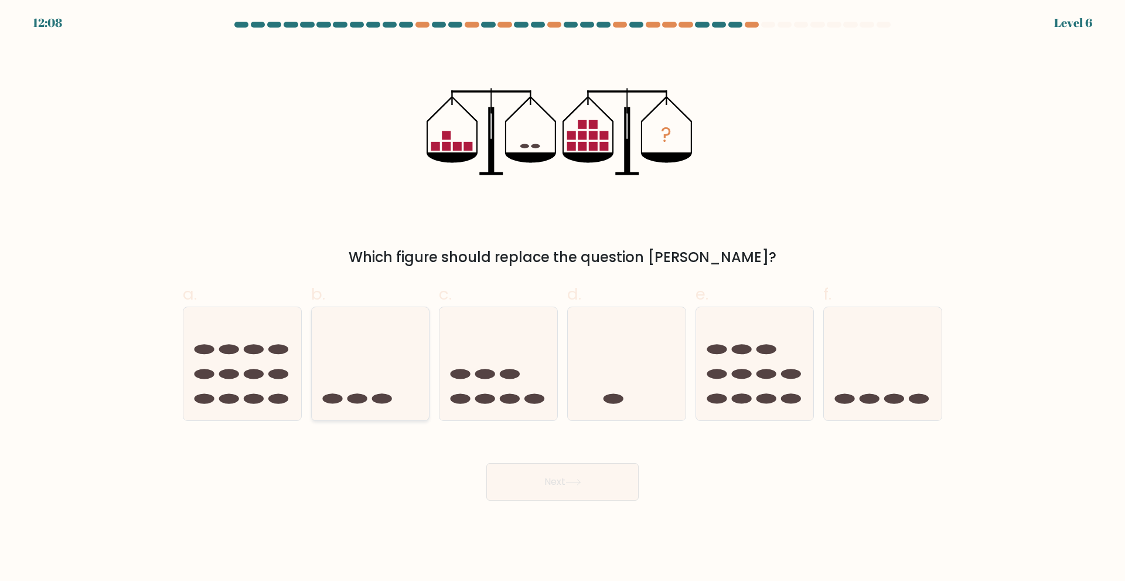
click at [374, 351] on icon at bounding box center [371, 363] width 118 height 97
click at [563, 298] on input "b." at bounding box center [563, 295] width 1 height 8
radio input "true"
click at [562, 485] on button "Next" at bounding box center [562, 482] width 152 height 38
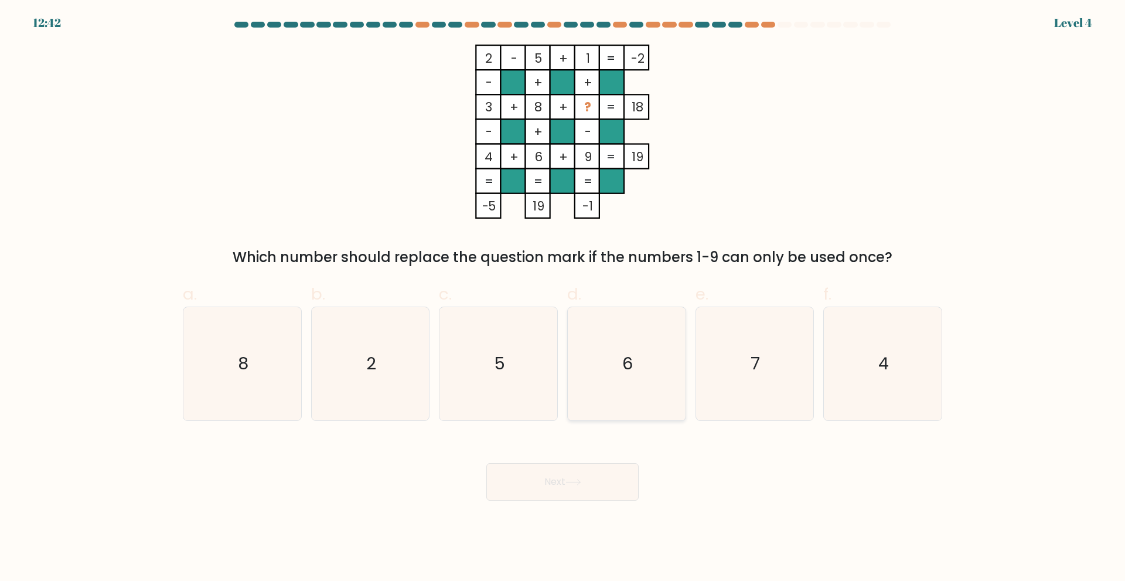
click at [637, 399] on icon "6" at bounding box center [626, 363] width 113 height 113
click at [563, 298] on input "d. 6" at bounding box center [563, 295] width 1 height 8
radio input "true"
click at [585, 505] on body "12:42 Level 4" at bounding box center [562, 290] width 1125 height 581
click at [585, 490] on button "Next" at bounding box center [562, 482] width 152 height 38
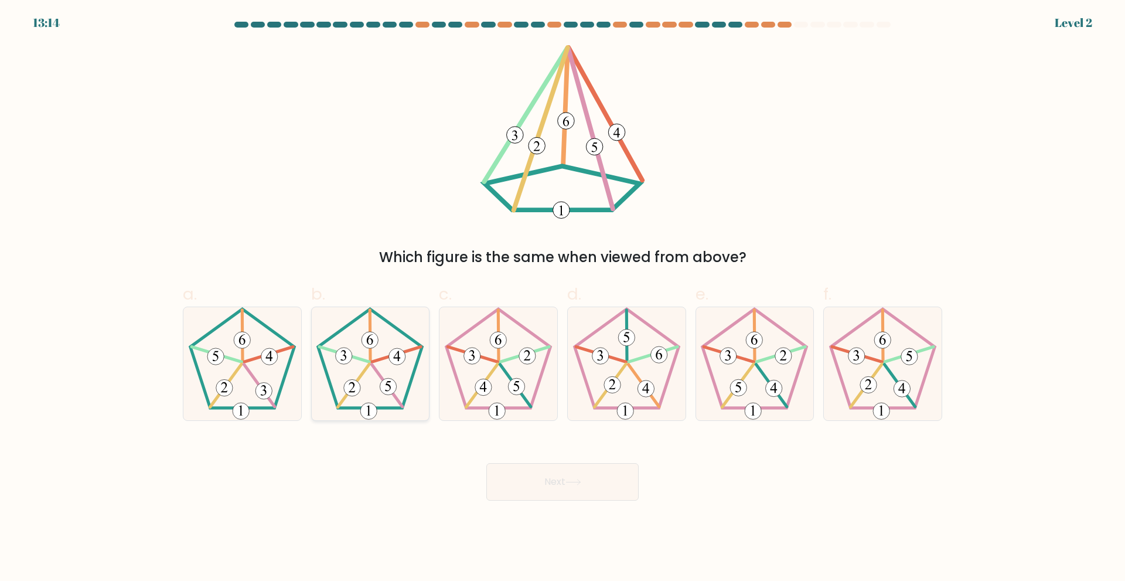
click at [397, 377] on icon at bounding box center [369, 363] width 113 height 113
click at [563, 298] on input "b." at bounding box center [563, 295] width 1 height 8
radio input "true"
click at [562, 497] on button "Next" at bounding box center [562, 482] width 152 height 38
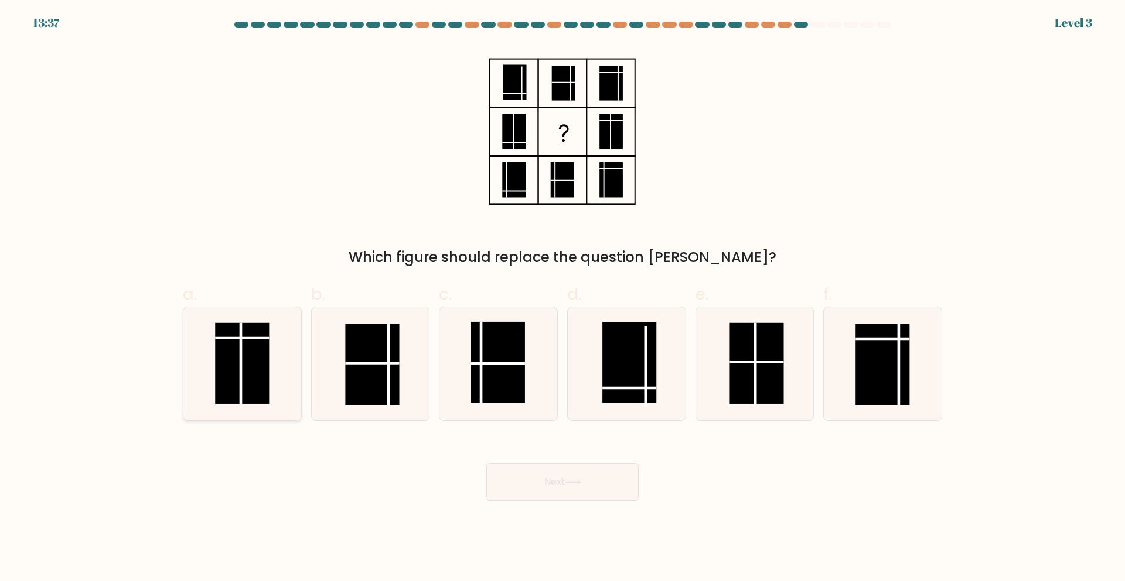
click at [263, 377] on rect at bounding box center [242, 362] width 54 height 81
click at [563, 298] on input "a." at bounding box center [563, 295] width 1 height 8
radio input "true"
click at [558, 468] on button "Next" at bounding box center [562, 482] width 152 height 38
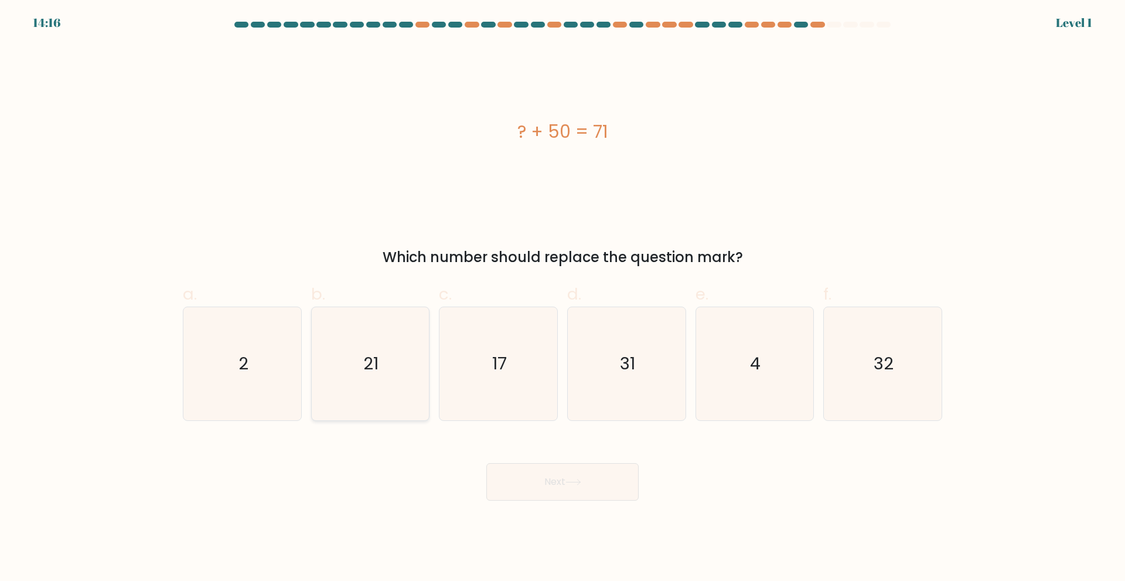
click at [379, 387] on icon "21" at bounding box center [369, 363] width 113 height 113
click at [563, 298] on input "b. 21" at bounding box center [563, 295] width 1 height 8
radio input "true"
click at [552, 472] on button "Next" at bounding box center [562, 482] width 152 height 38
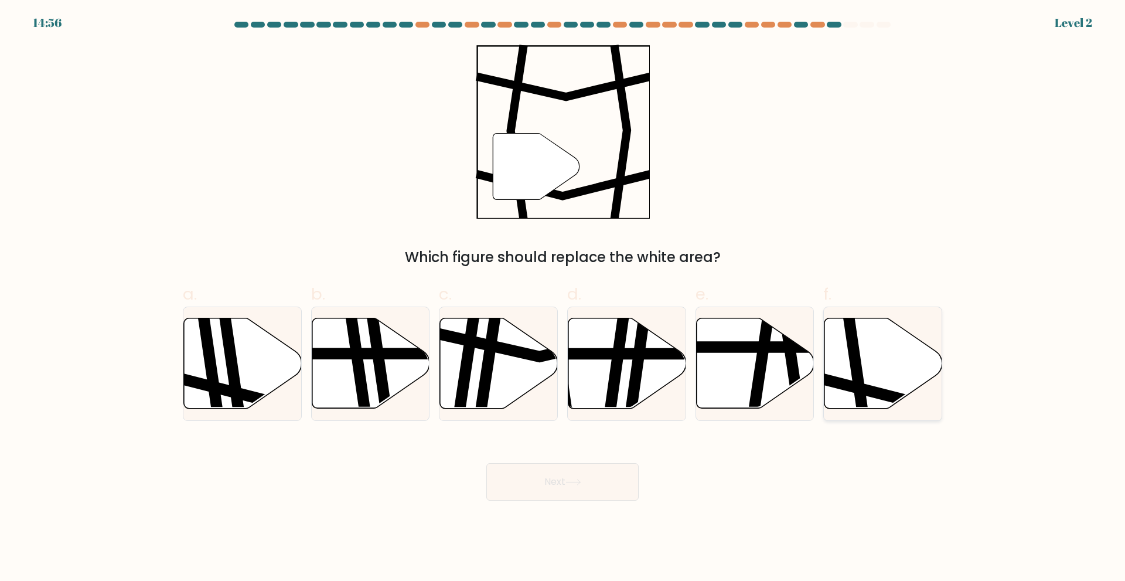
click at [885, 352] on icon at bounding box center [883, 363] width 118 height 90
click at [563, 298] on input "f." at bounding box center [563, 295] width 1 height 8
radio input "true"
click at [556, 488] on button "Next" at bounding box center [562, 482] width 152 height 38
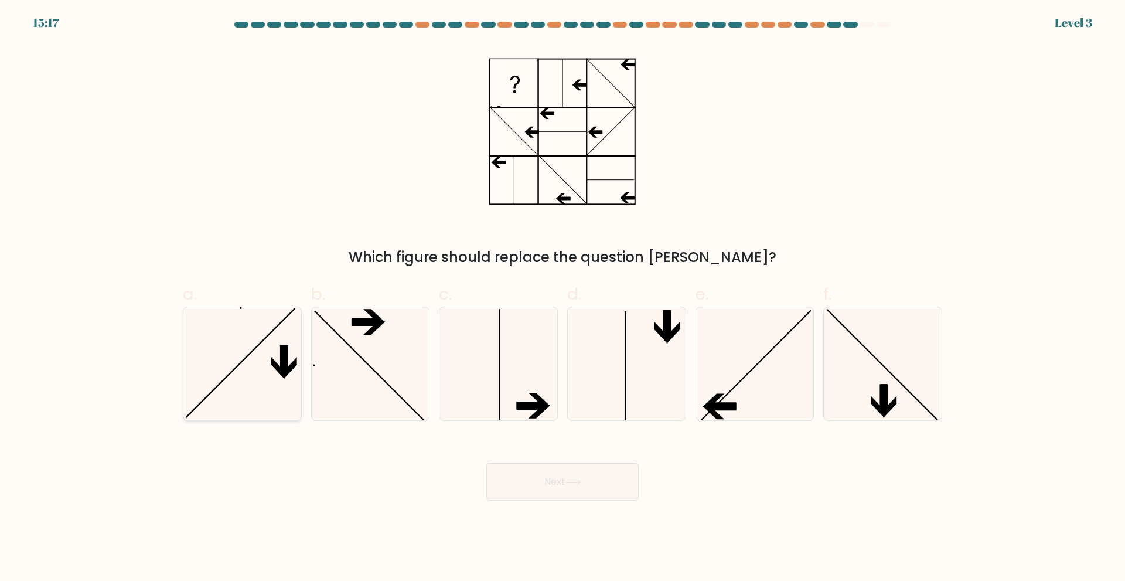
click at [274, 369] on icon at bounding box center [242, 363] width 113 height 113
click at [563, 298] on input "a." at bounding box center [563, 295] width 1 height 8
radio input "true"
click at [744, 393] on icon at bounding box center [754, 363] width 113 height 113
click at [563, 298] on input "e." at bounding box center [563, 295] width 1 height 8
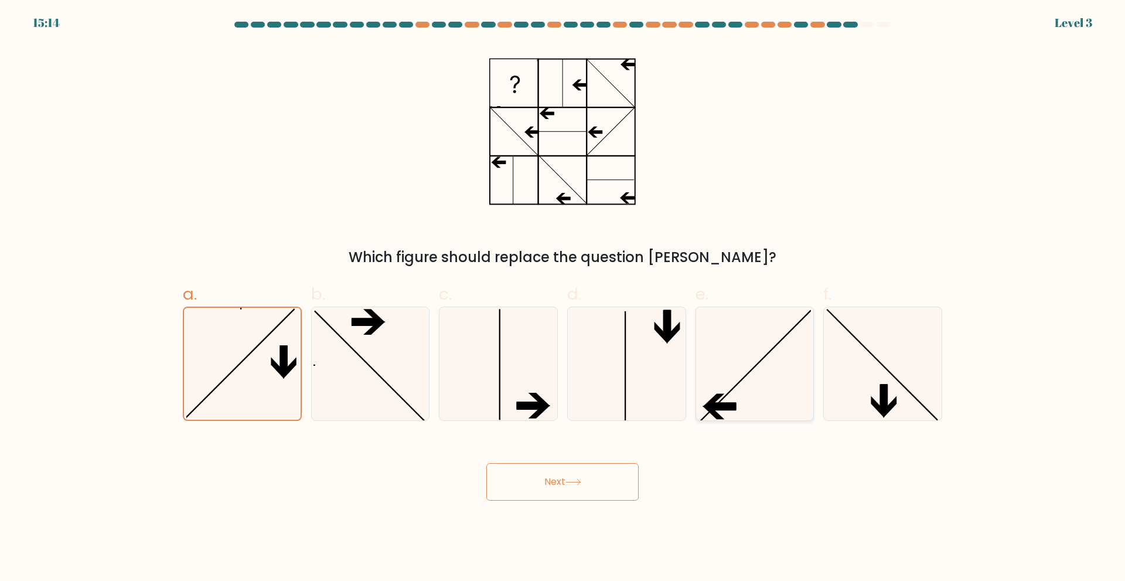
radio input "true"
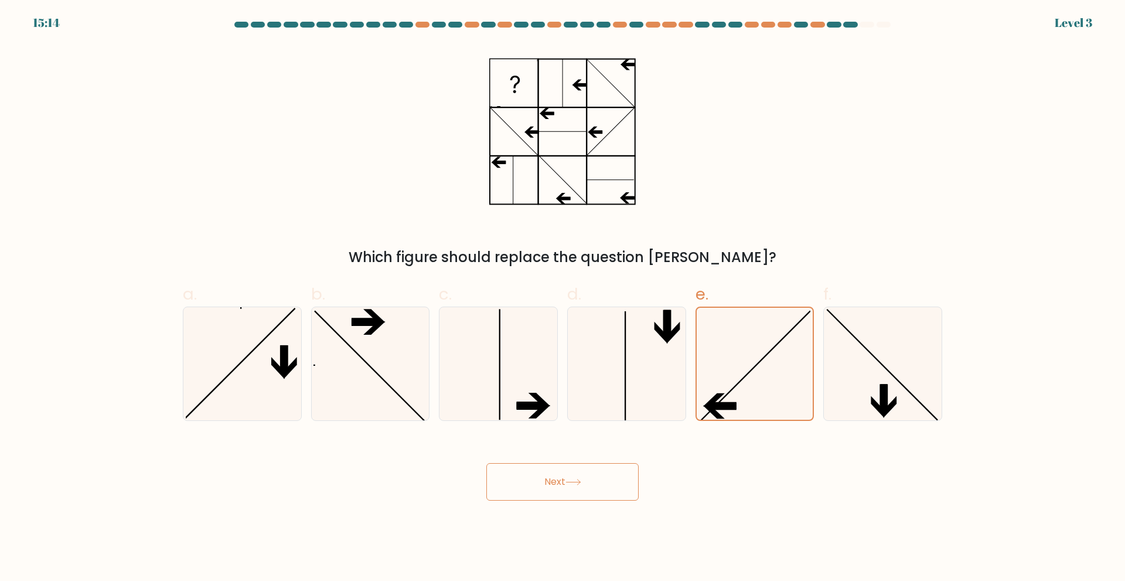
click at [581, 482] on icon at bounding box center [573, 482] width 16 height 6
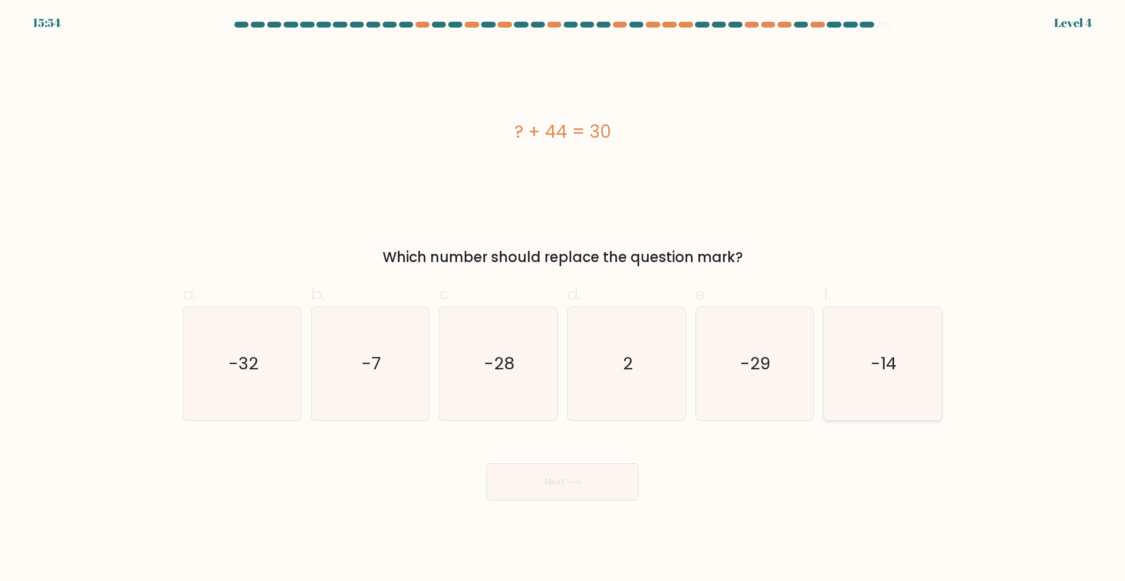
click at [873, 386] on icon "-14" at bounding box center [882, 363] width 113 height 113
click at [563, 298] on input "f. -14" at bounding box center [563, 295] width 1 height 8
radio input "true"
click at [548, 479] on button "Next" at bounding box center [562, 482] width 152 height 38
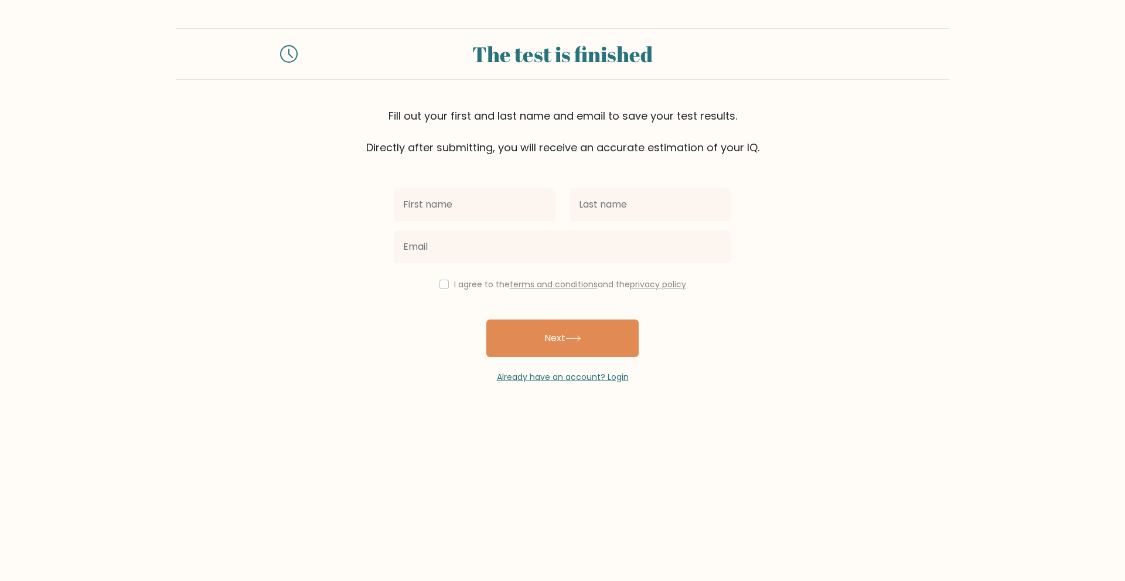
click at [476, 206] on input "text" at bounding box center [475, 204] width 162 height 33
type input "RASAL HASQUE"
click at [613, 209] on input "text" at bounding box center [651, 204] width 162 height 33
type input "[PERSON_NAME]"
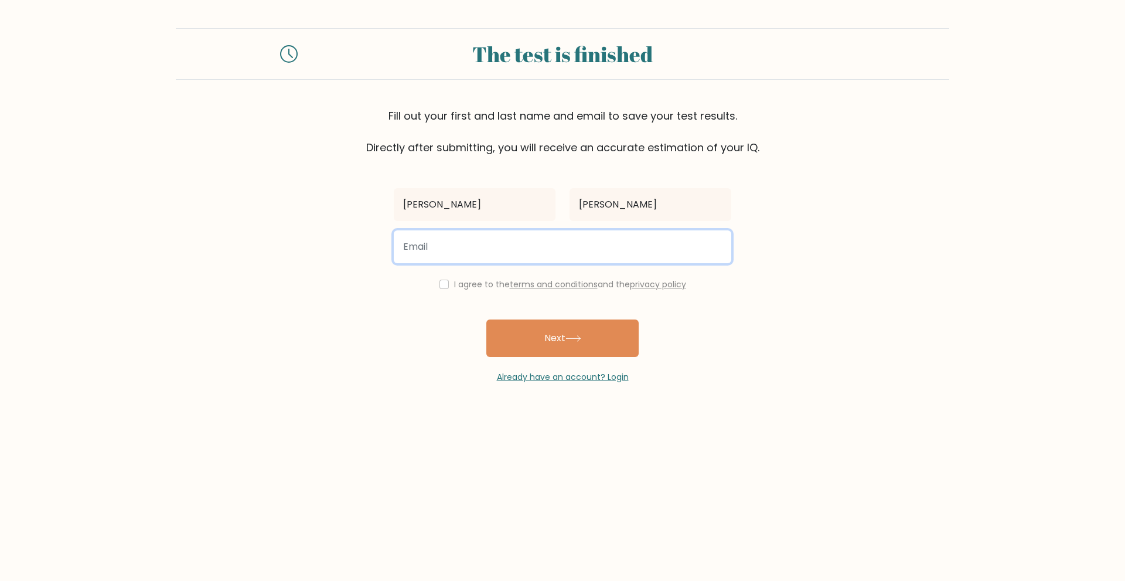
click at [560, 256] on input "email" at bounding box center [563, 246] width 338 height 33
type input "rasalhasquereyes1@gmail.com"
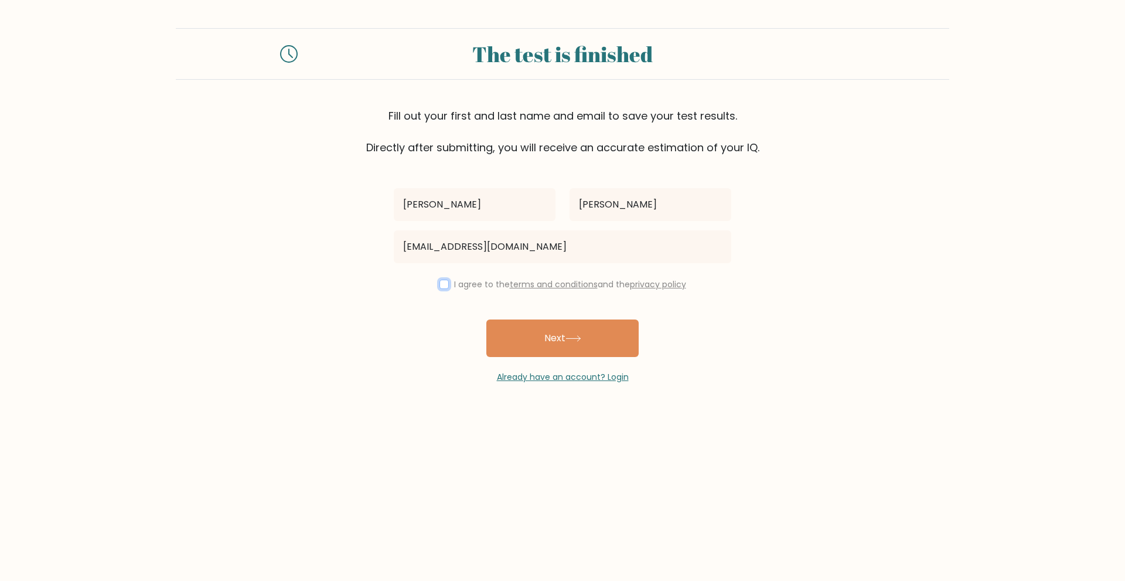
click at [441, 283] on input "checkbox" at bounding box center [443, 284] width 9 height 9
checkbox input "true"
click at [550, 337] on button "Next" at bounding box center [562, 338] width 152 height 38
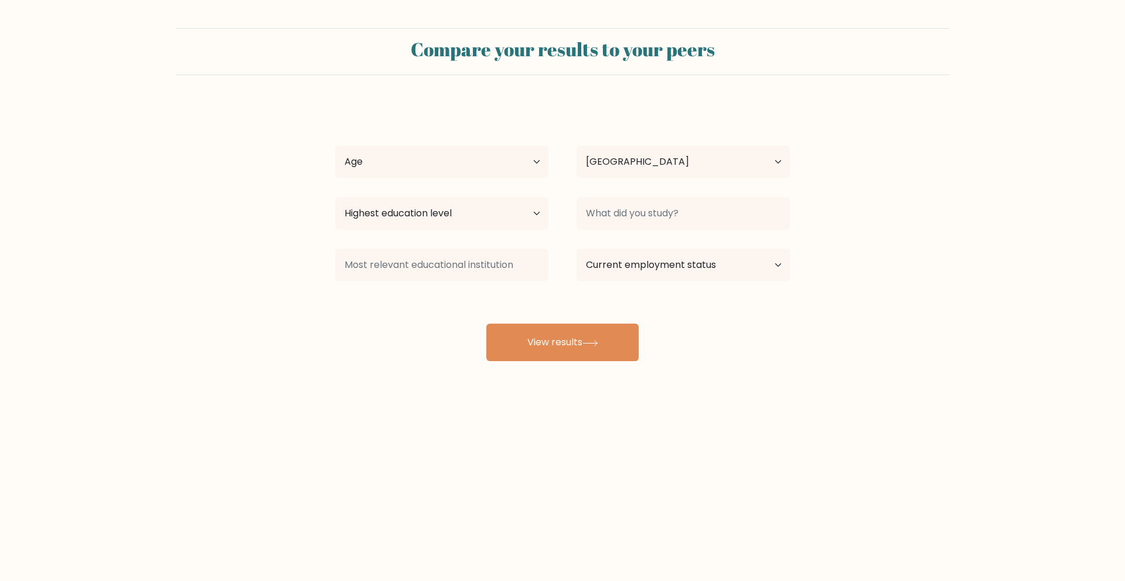
select select "PH"
click at [468, 158] on select "Age Under [DEMOGRAPHIC_DATA] [DEMOGRAPHIC_DATA] [DEMOGRAPHIC_DATA] [DEMOGRAPHIC…" at bounding box center [441, 161] width 213 height 33
select select "18_24"
click at [335, 145] on select "Age Under [DEMOGRAPHIC_DATA] [DEMOGRAPHIC_DATA] [DEMOGRAPHIC_DATA] [DEMOGRAPHIC…" at bounding box center [441, 161] width 213 height 33
click at [451, 219] on select "Highest education level No schooling Primary Lower Secondary Upper Secondary Oc…" at bounding box center [441, 213] width 213 height 33
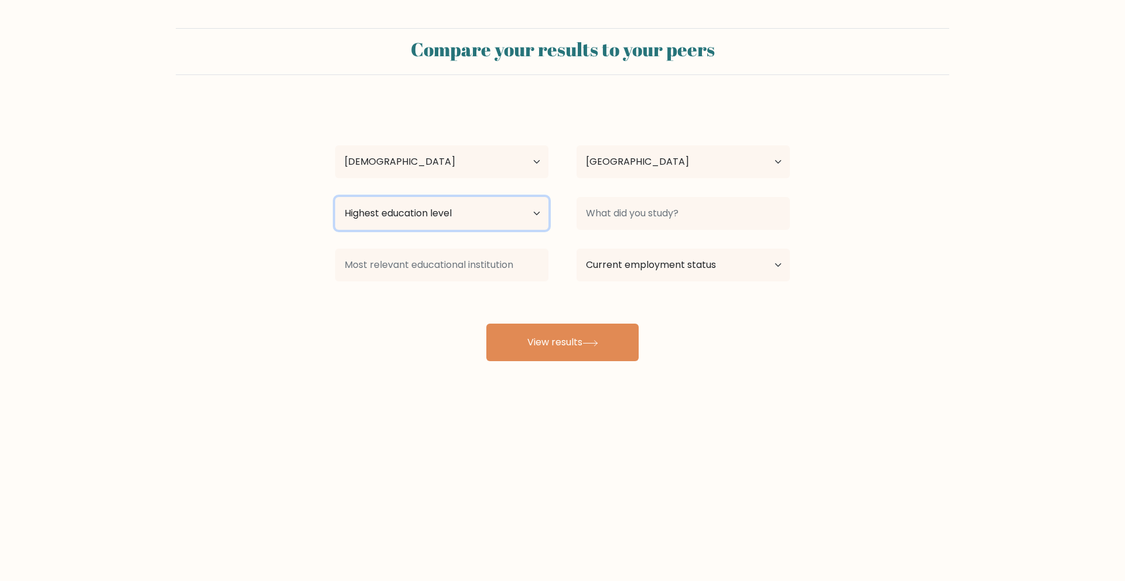
click at [447, 214] on select "Highest education level No schooling Primary Lower Secondary Upper Secondary Oc…" at bounding box center [441, 213] width 213 height 33
click at [490, 217] on select "Highest education level No schooling Primary Lower Secondary Upper Secondary Oc…" at bounding box center [441, 213] width 213 height 33
select select "upper_secondary"
click at [335, 197] on select "Highest education level No schooling Primary Lower Secondary Upper Secondary Oc…" at bounding box center [441, 213] width 213 height 33
click at [651, 169] on select "Country [GEOGRAPHIC_DATA] [GEOGRAPHIC_DATA] [GEOGRAPHIC_DATA] [US_STATE] [GEOGR…" at bounding box center [683, 161] width 213 height 33
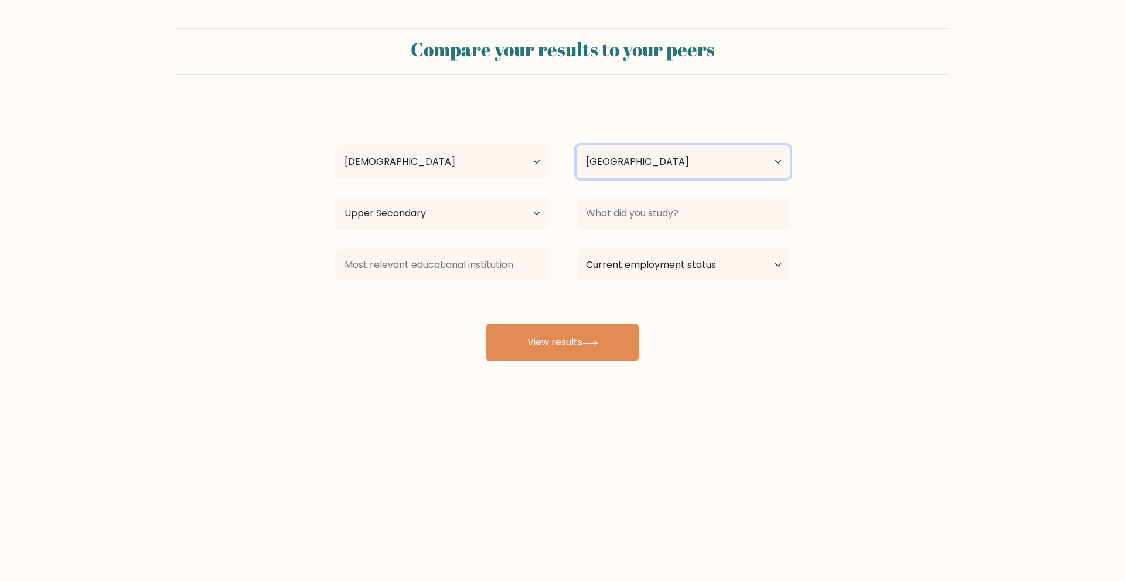
click at [650, 172] on select "Country [GEOGRAPHIC_DATA] [GEOGRAPHIC_DATA] [GEOGRAPHIC_DATA] [US_STATE] [GEOGR…" at bounding box center [683, 161] width 213 height 33
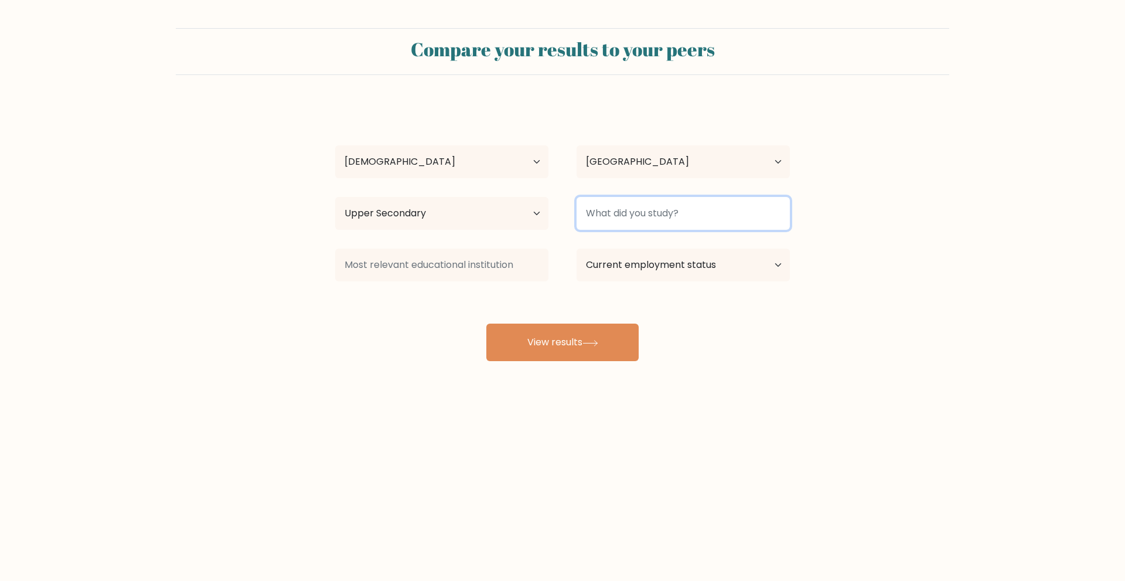
click at [647, 206] on input at bounding box center [683, 213] width 213 height 33
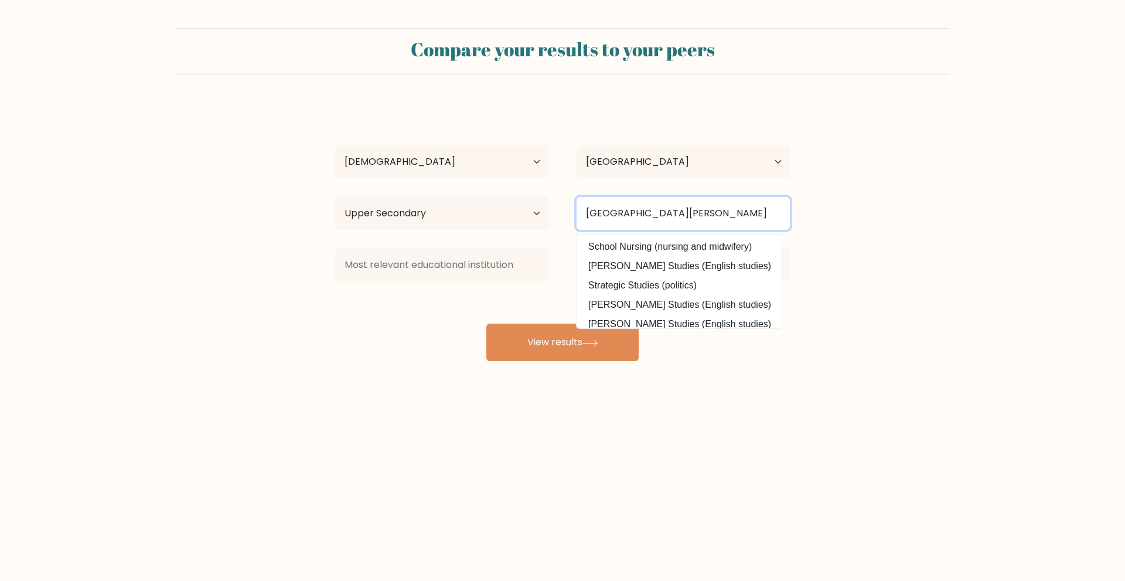
type input "St. Anthony School"
click at [420, 333] on div "RASAL HASQUE REYES Age Under 18 years old 18-24 years old 25-34 years old 35-44…" at bounding box center [562, 232] width 469 height 258
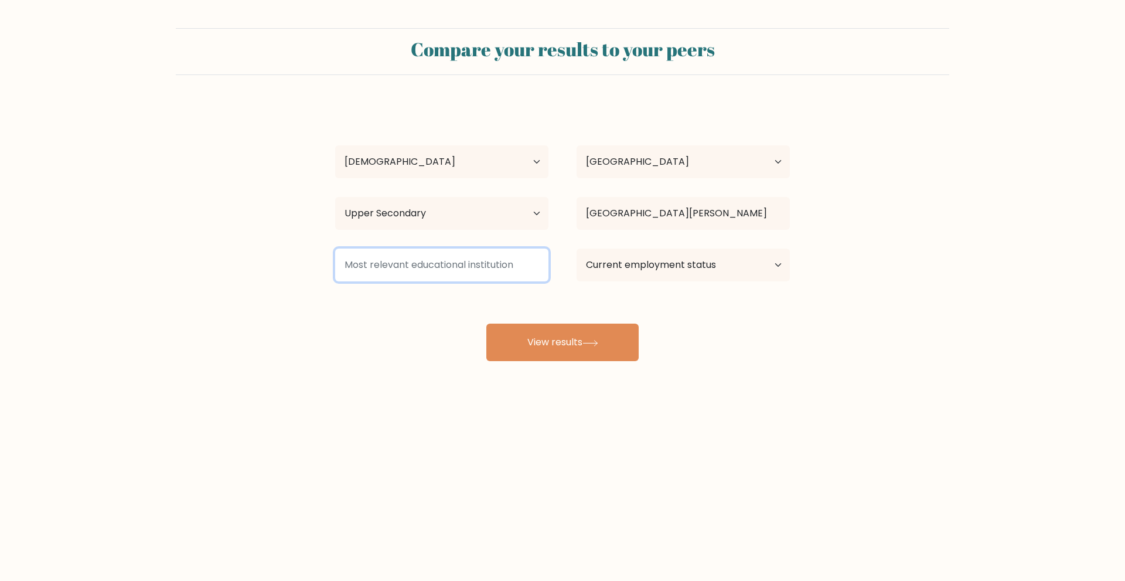
click at [478, 277] on input at bounding box center [441, 264] width 213 height 33
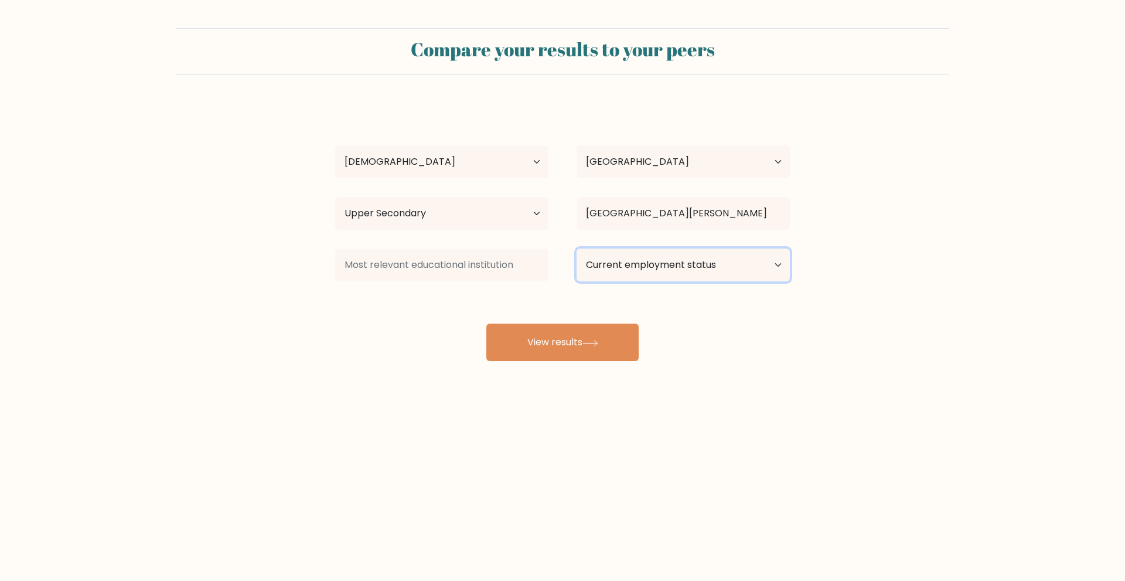
click at [653, 271] on select "Current employment status Employed Student Retired Other / prefer not to answer" at bounding box center [683, 264] width 213 height 33
select select "other"
click at [577, 248] on select "Current employment status Employed Student Retired Other / prefer not to answer" at bounding box center [683, 264] width 213 height 33
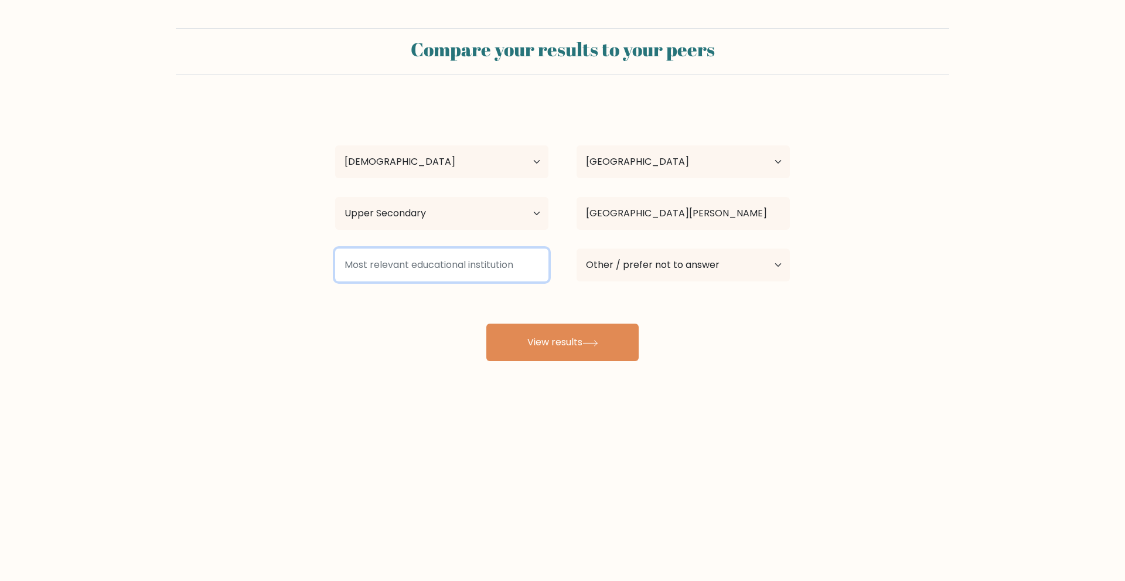
click at [497, 274] on input at bounding box center [441, 264] width 213 height 33
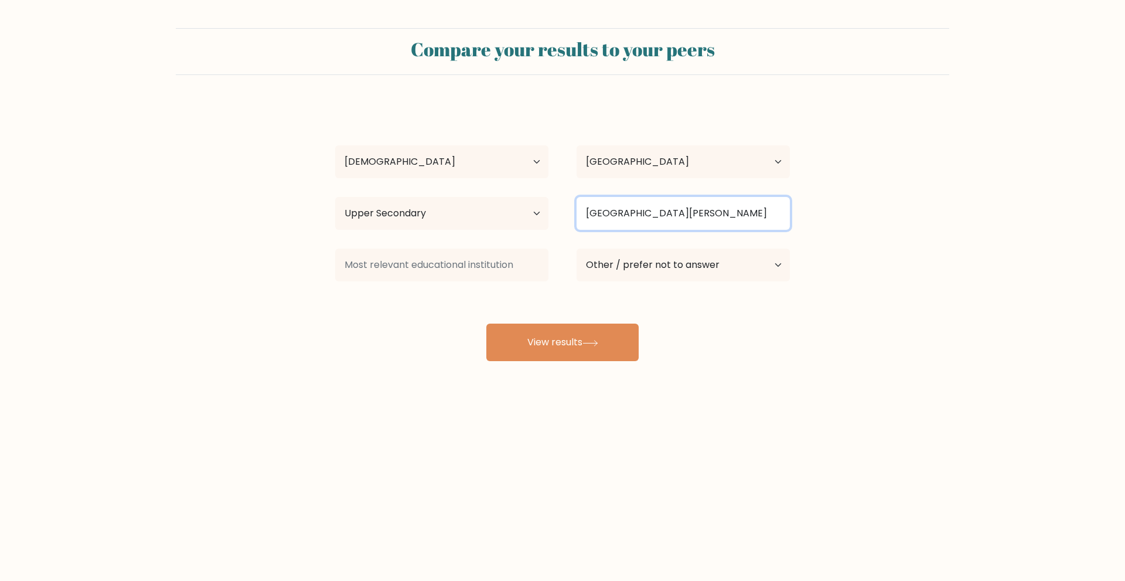
click at [707, 220] on input "St. Anthony School" at bounding box center [683, 213] width 213 height 33
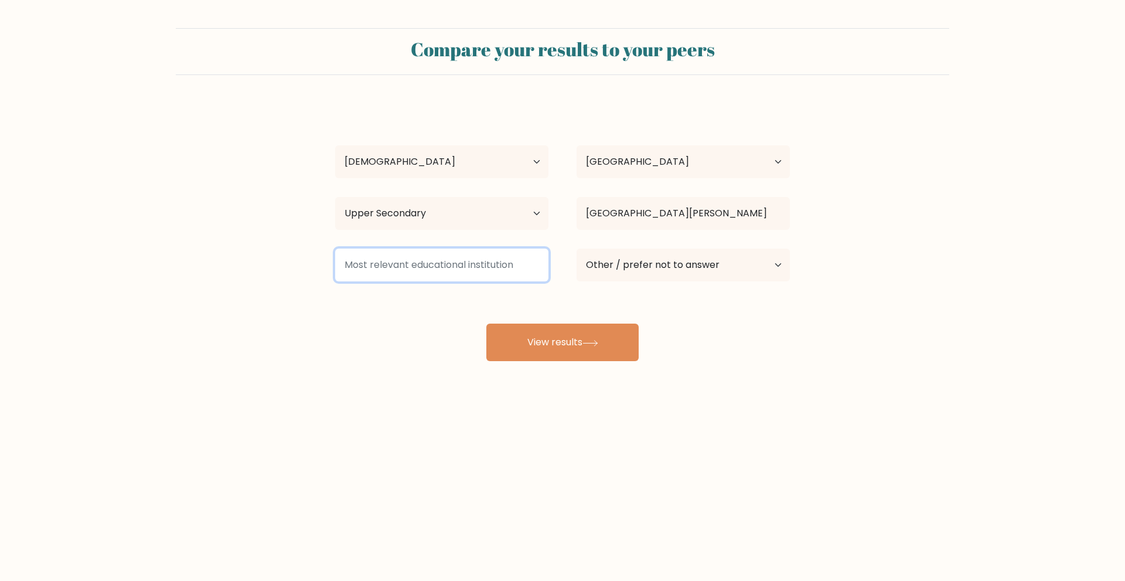
click at [441, 258] on input at bounding box center [441, 264] width 213 height 33
paste input "St. Anthony School"
type input "St. Anthony School"
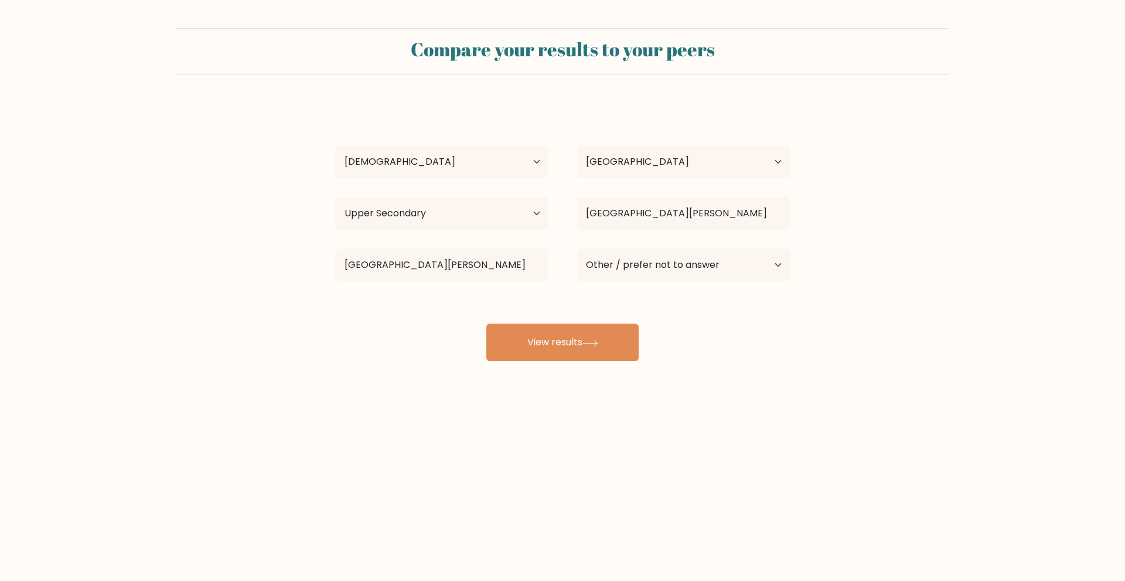
click at [503, 301] on div "RASAL HASQUE REYES Age Under 18 years old 18-24 years old 25-34 years old 35-44…" at bounding box center [562, 232] width 469 height 258
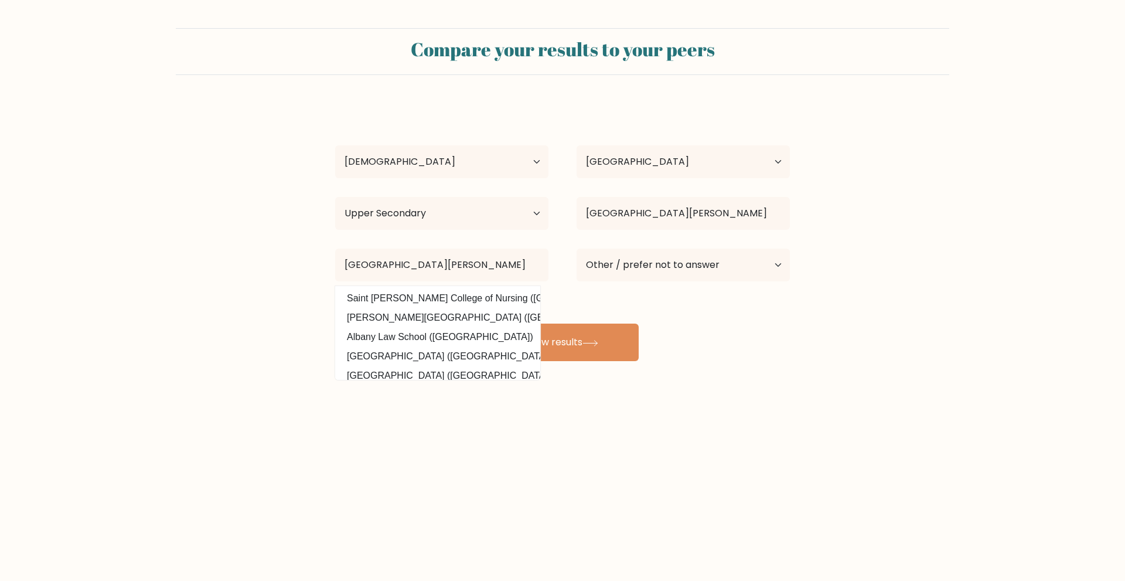
click at [707, 322] on div "RASAL HASQUE REYES Age Under 18 years old 18-24 years old 25-34 years old 35-44…" at bounding box center [562, 232] width 469 height 258
click at [656, 410] on div "Compare your results to your peers RASAL HASQUE REYES Age Under 18 years old 18…" at bounding box center [562, 222] width 1125 height 444
click at [609, 345] on button "View results" at bounding box center [562, 342] width 152 height 38
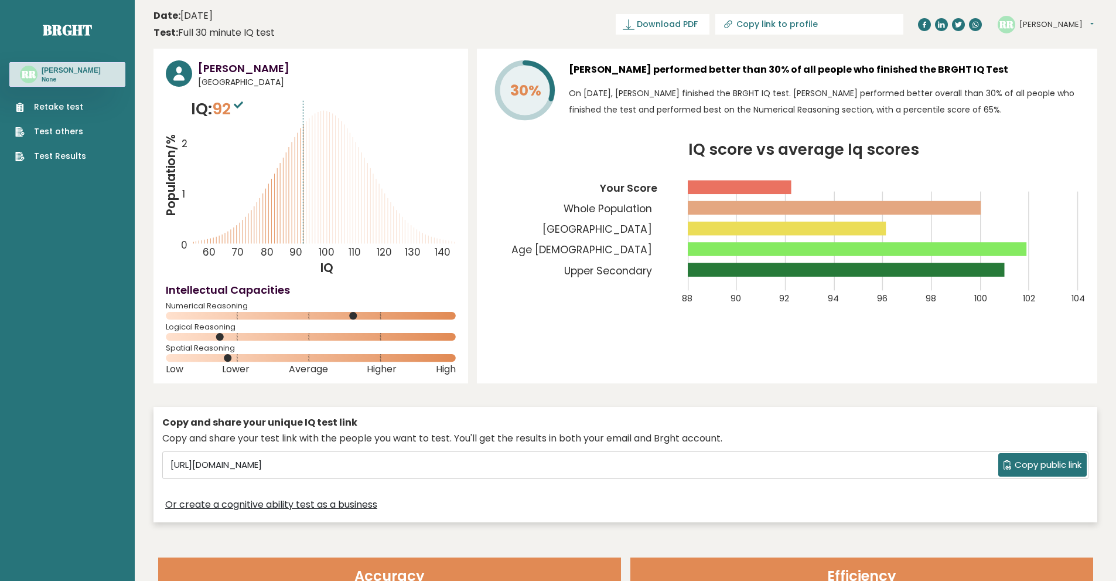
click at [1045, 469] on span "Copy public link" at bounding box center [1048, 464] width 67 height 13
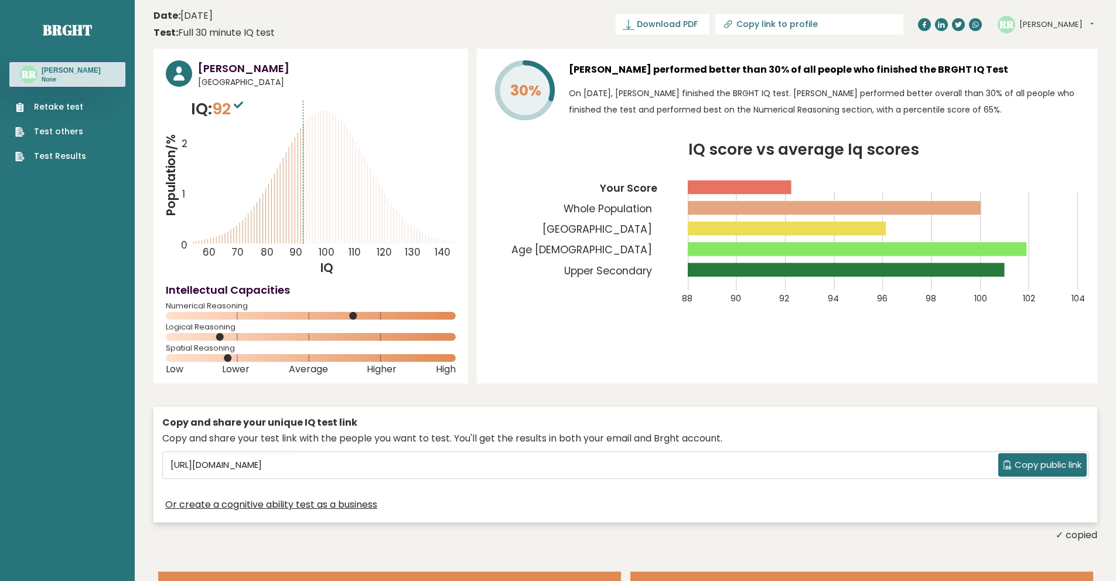
click at [516, 422] on div "Copy and share your unique IQ test link" at bounding box center [625, 422] width 926 height 14
